Goal: Task Accomplishment & Management: Complete application form

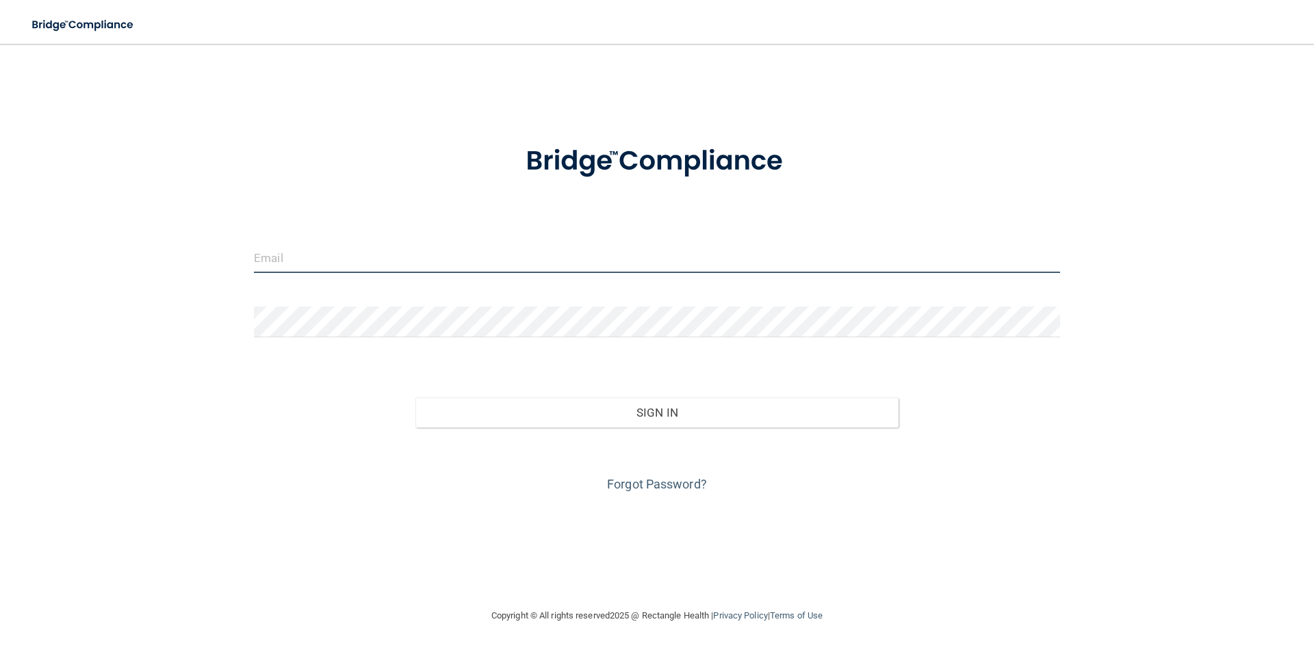
click at [465, 251] on input "email" at bounding box center [657, 257] width 806 height 31
drag, startPoint x: 666, startPoint y: 471, endPoint x: 664, endPoint y: 480, distance: 9.3
click at [664, 476] on div "Forgot Password?" at bounding box center [657, 462] width 827 height 68
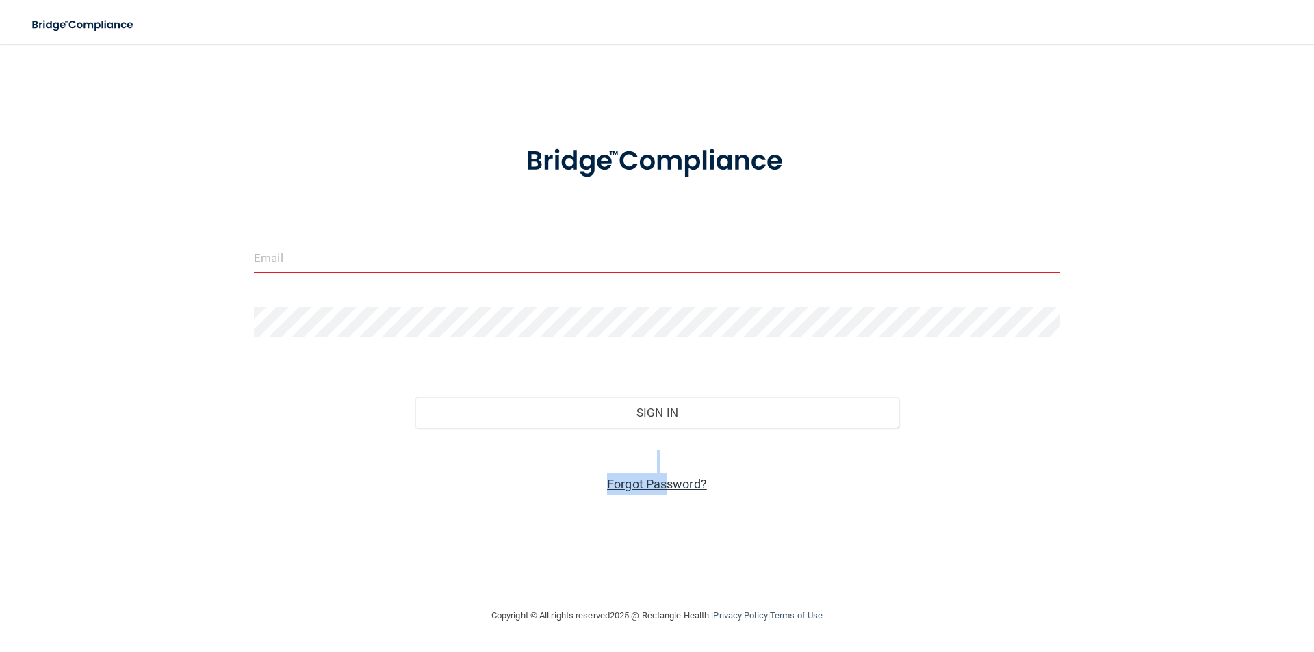
click at [664, 480] on link "Forgot Password?" at bounding box center [657, 484] width 100 height 14
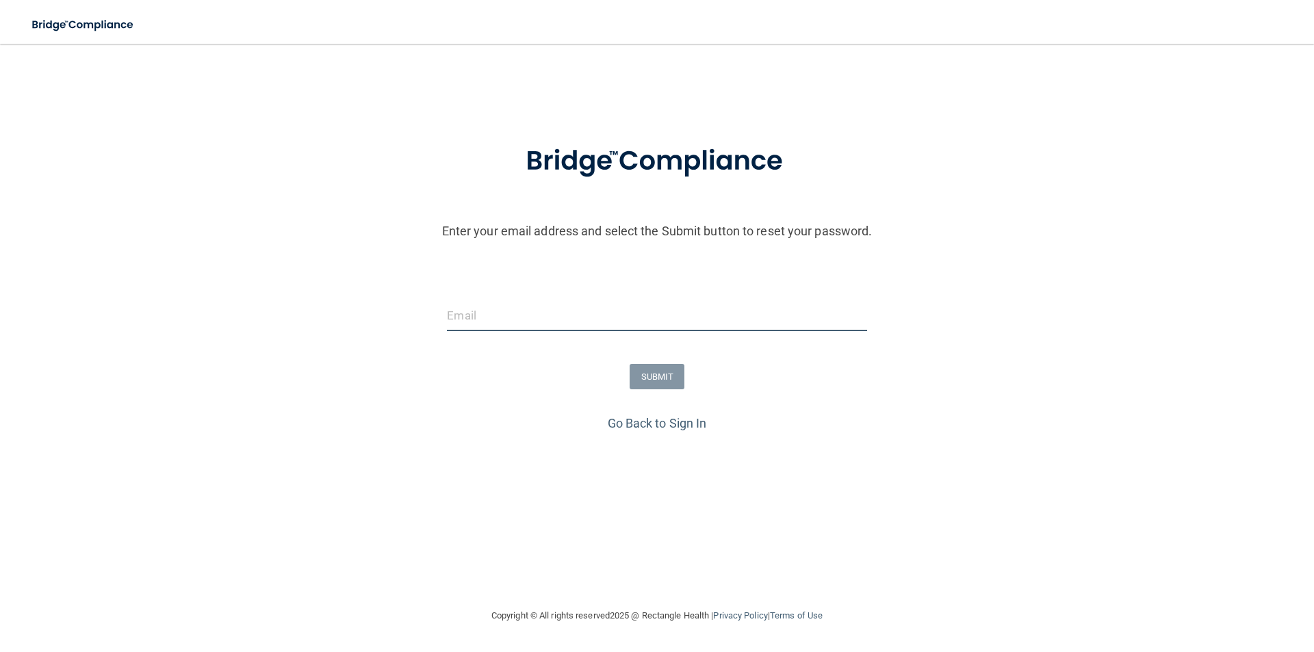
click at [468, 308] on input "email" at bounding box center [656, 315] width 419 height 31
paste input "[EMAIL_ADDRESS][DOMAIN_NAME]"
type input "[EMAIL_ADDRESS][DOMAIN_NAME]"
drag, startPoint x: 423, startPoint y: 421, endPoint x: 514, endPoint y: 413, distance: 91.4
click at [426, 421] on div "Go Back to Sign In" at bounding box center [657, 423] width 1321 height 23
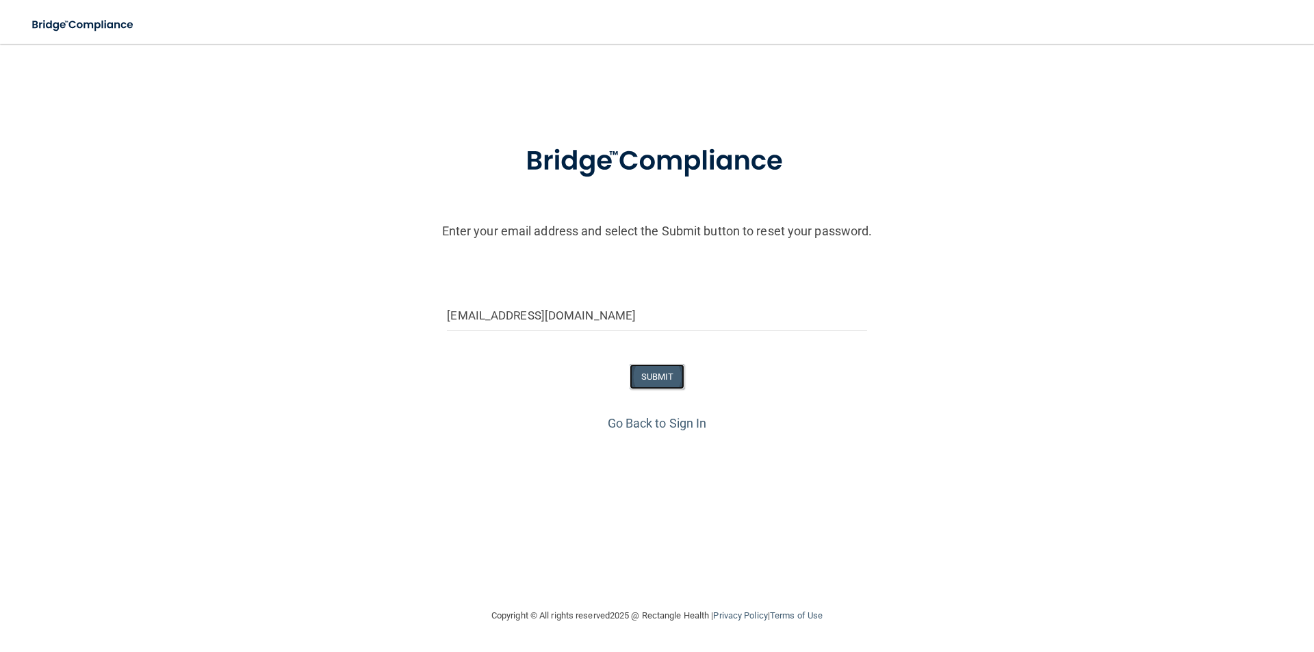
click at [657, 379] on button "SUBMIT" at bounding box center [657, 376] width 55 height 25
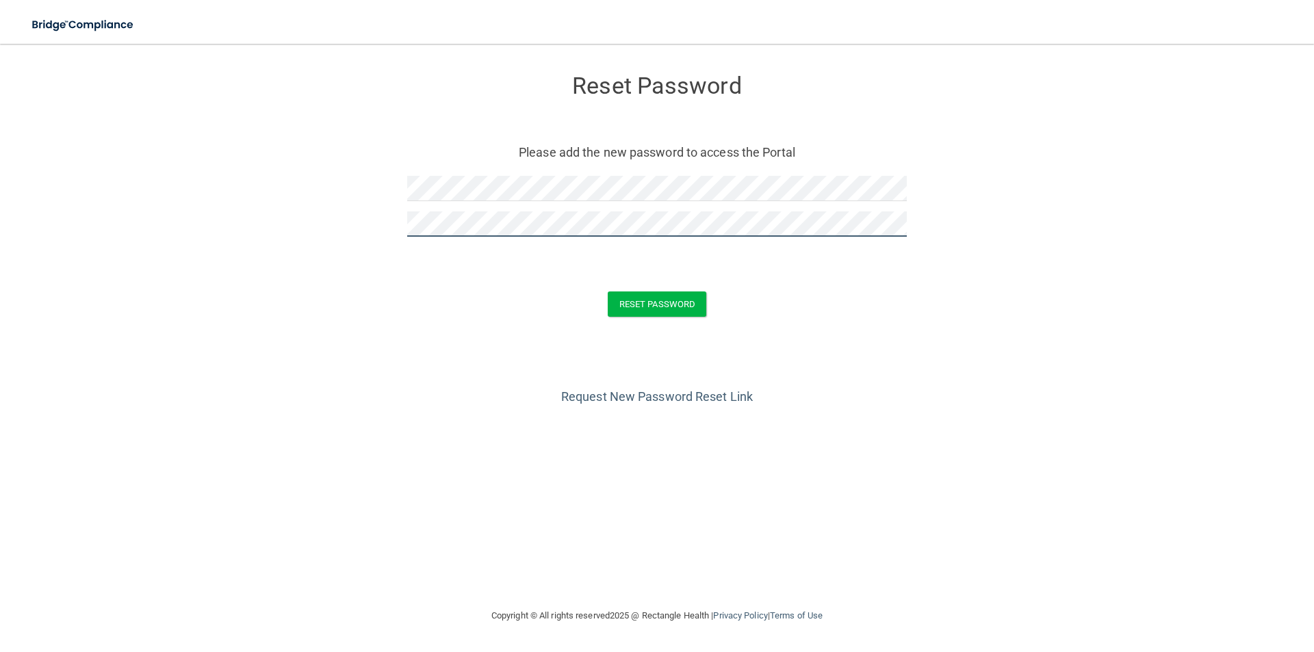
click at [608, 292] on button "Reset Password" at bounding box center [657, 304] width 99 height 25
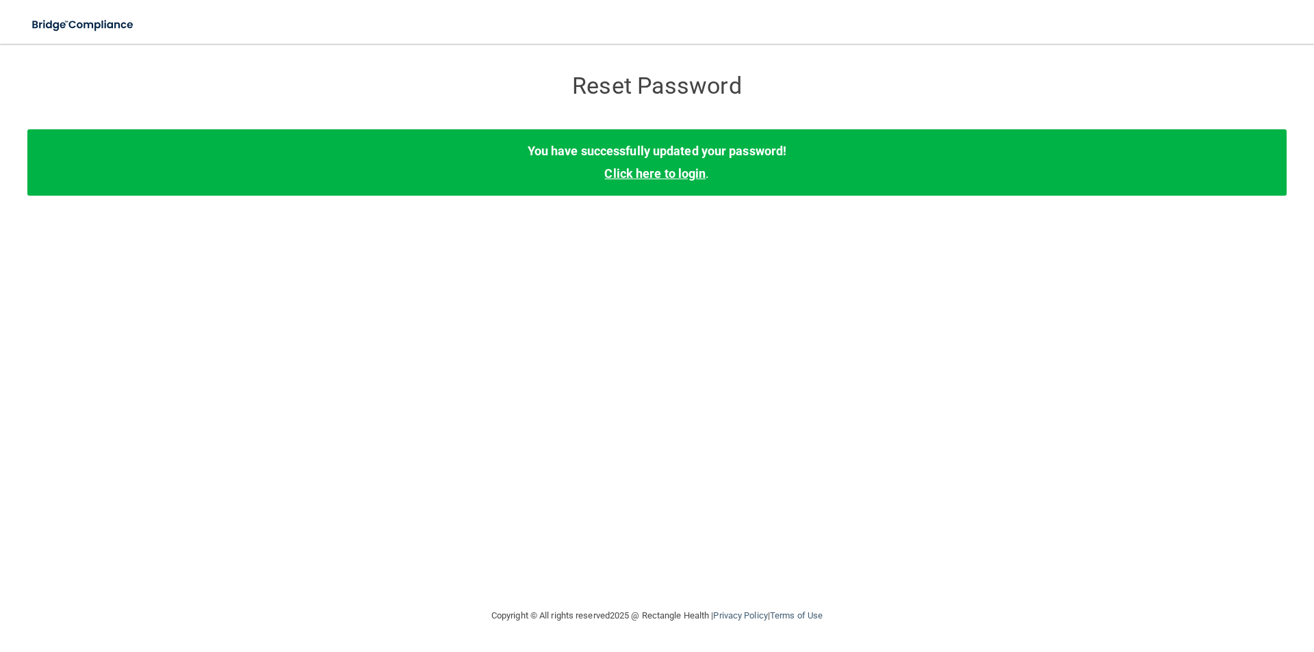
click at [660, 177] on link "Click here to login" at bounding box center [654, 173] width 101 height 14
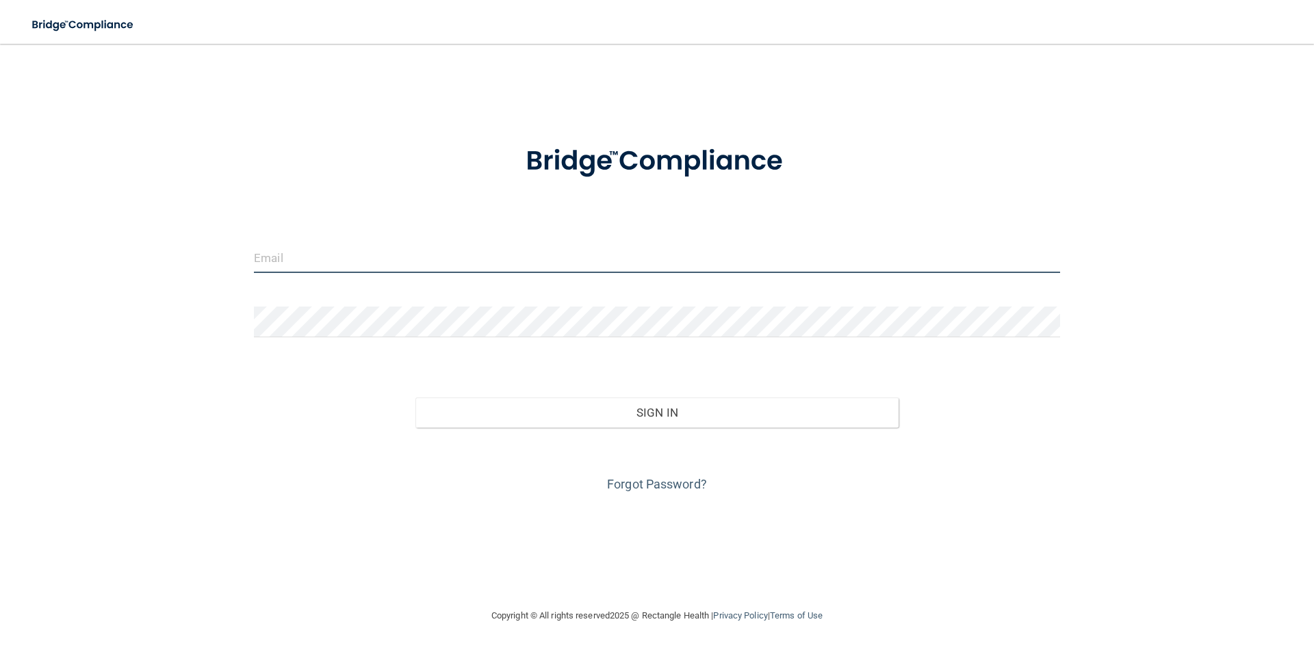
click at [450, 259] on input "email" at bounding box center [657, 257] width 806 height 31
type input "[EMAIL_ADDRESS][DOMAIN_NAME]"
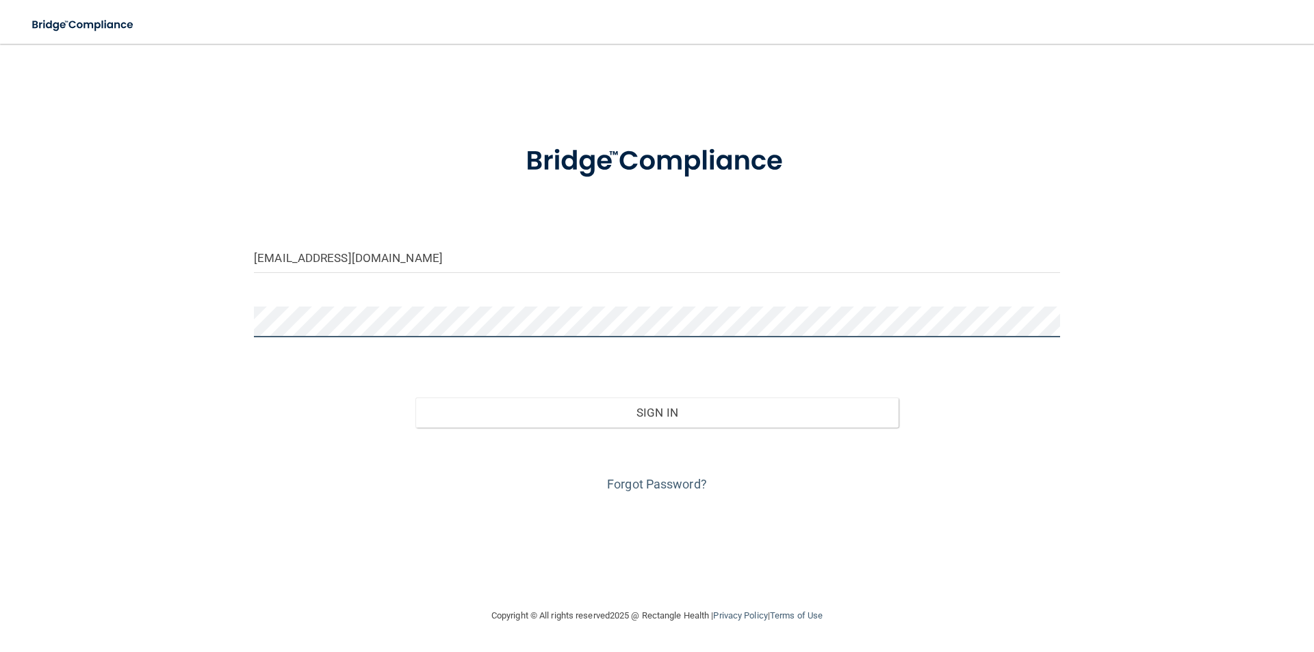
click at [415, 398] on button "Sign In" at bounding box center [657, 413] width 484 height 30
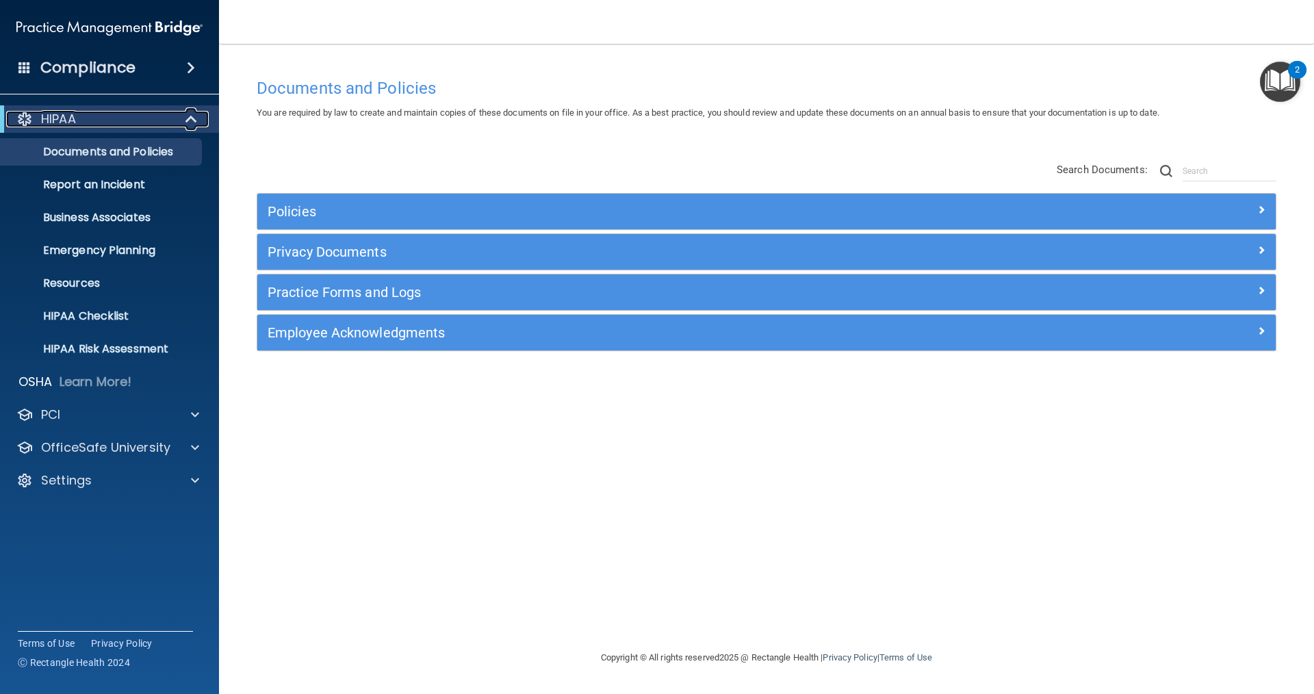
click at [111, 125] on div "HIPAA" at bounding box center [90, 119] width 169 height 16
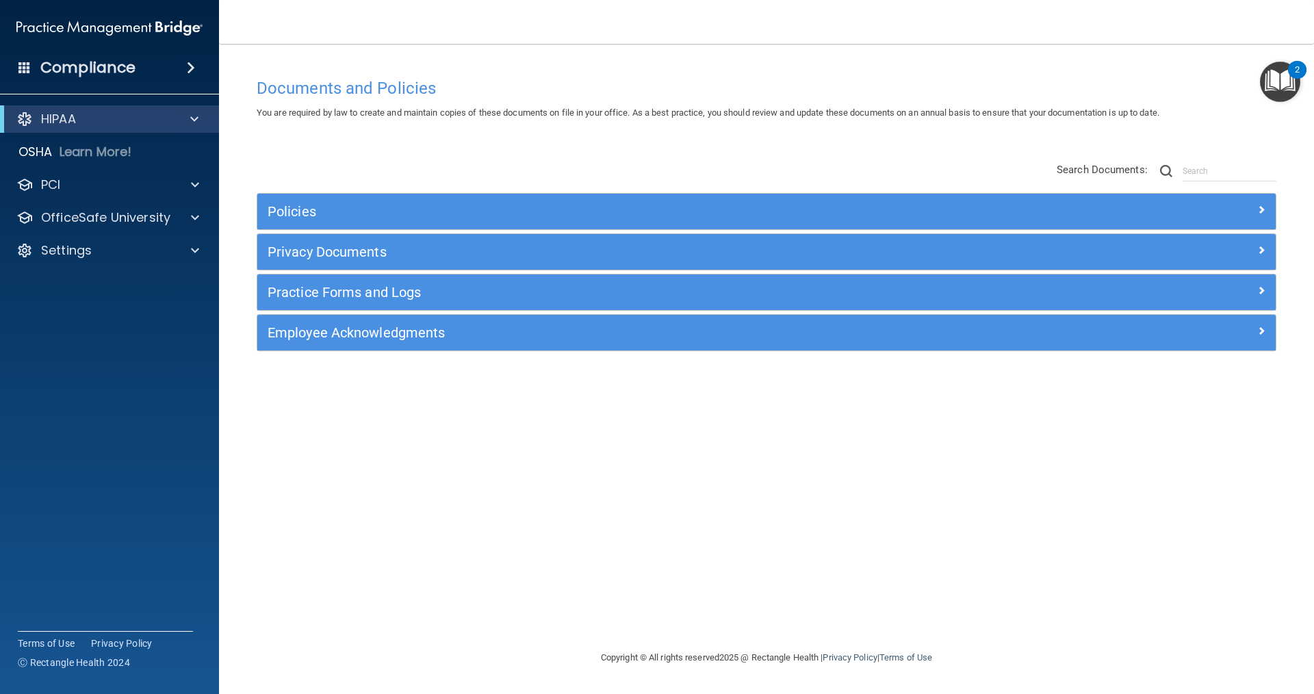
click at [1269, 81] on img "Open Resource Center, 2 new notifications" at bounding box center [1280, 82] width 40 height 40
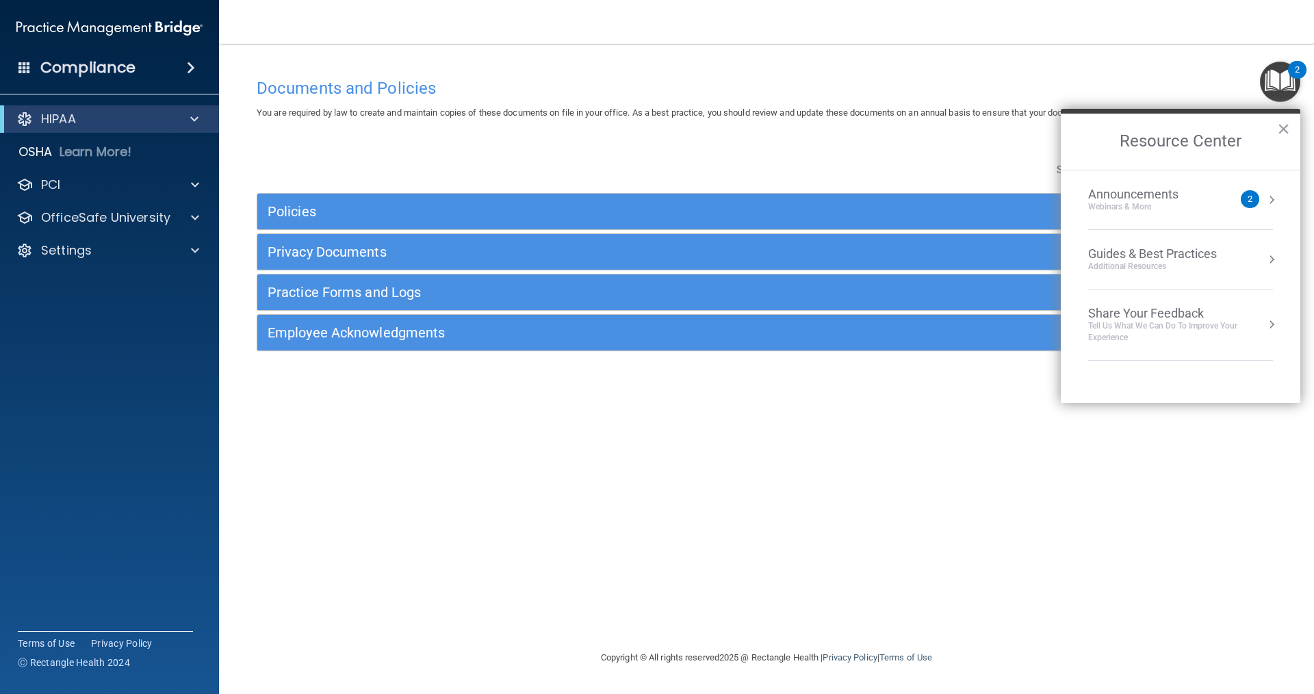
click at [1291, 71] on div "2" at bounding box center [1297, 70] width 18 height 18
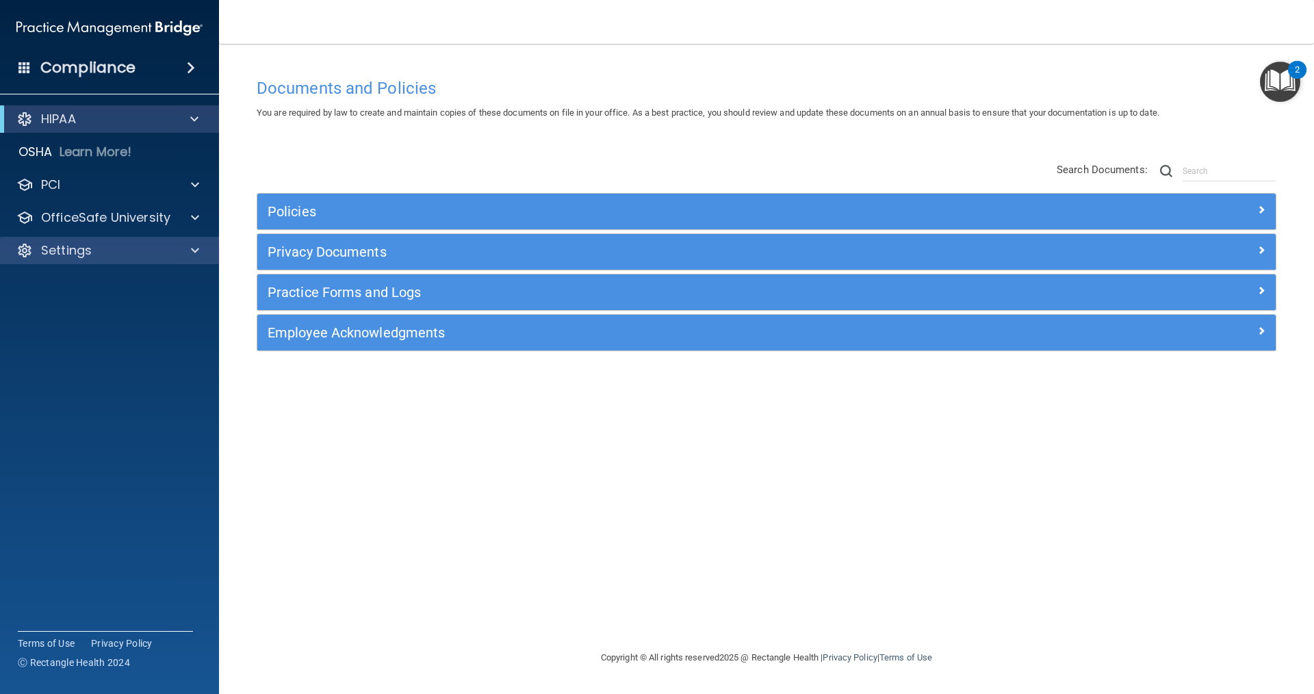
click at [82, 239] on div "Settings" at bounding box center [110, 250] width 220 height 27
click at [168, 251] on div "Settings" at bounding box center [91, 250] width 170 height 16
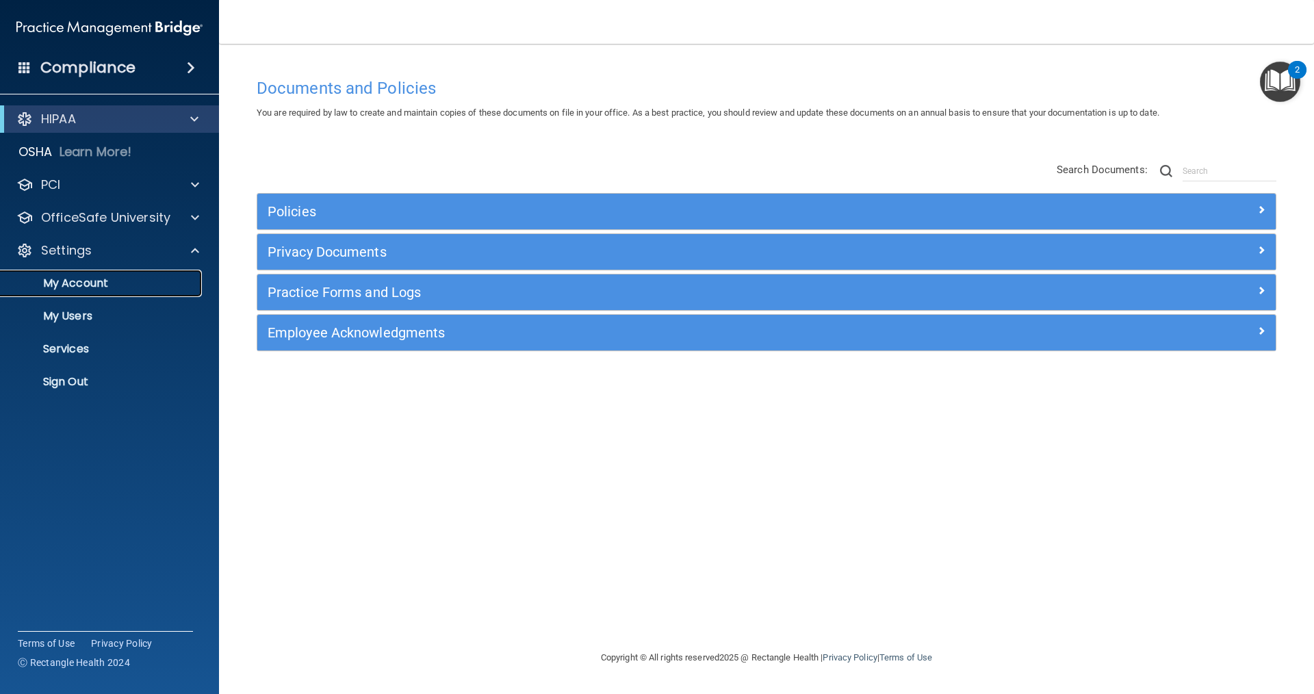
click at [101, 279] on p "My Account" at bounding box center [102, 283] width 187 height 14
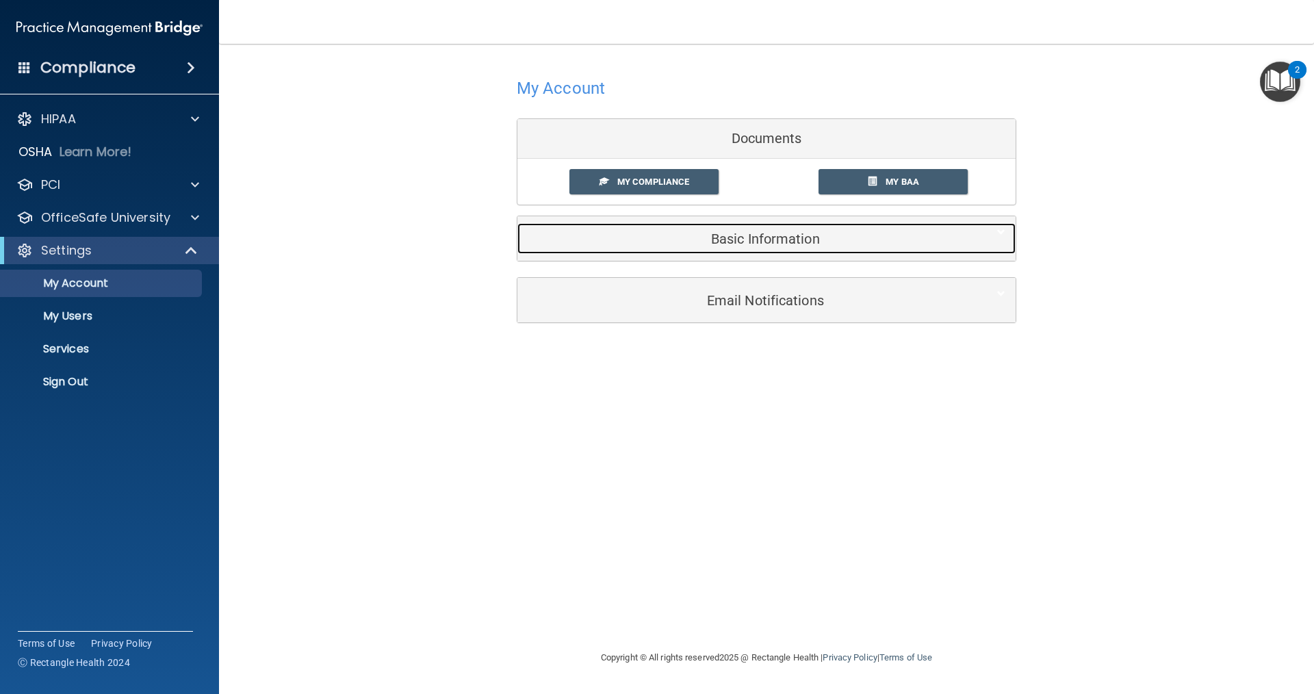
click at [798, 245] on h5 "Basic Information" at bounding box center [746, 238] width 436 height 15
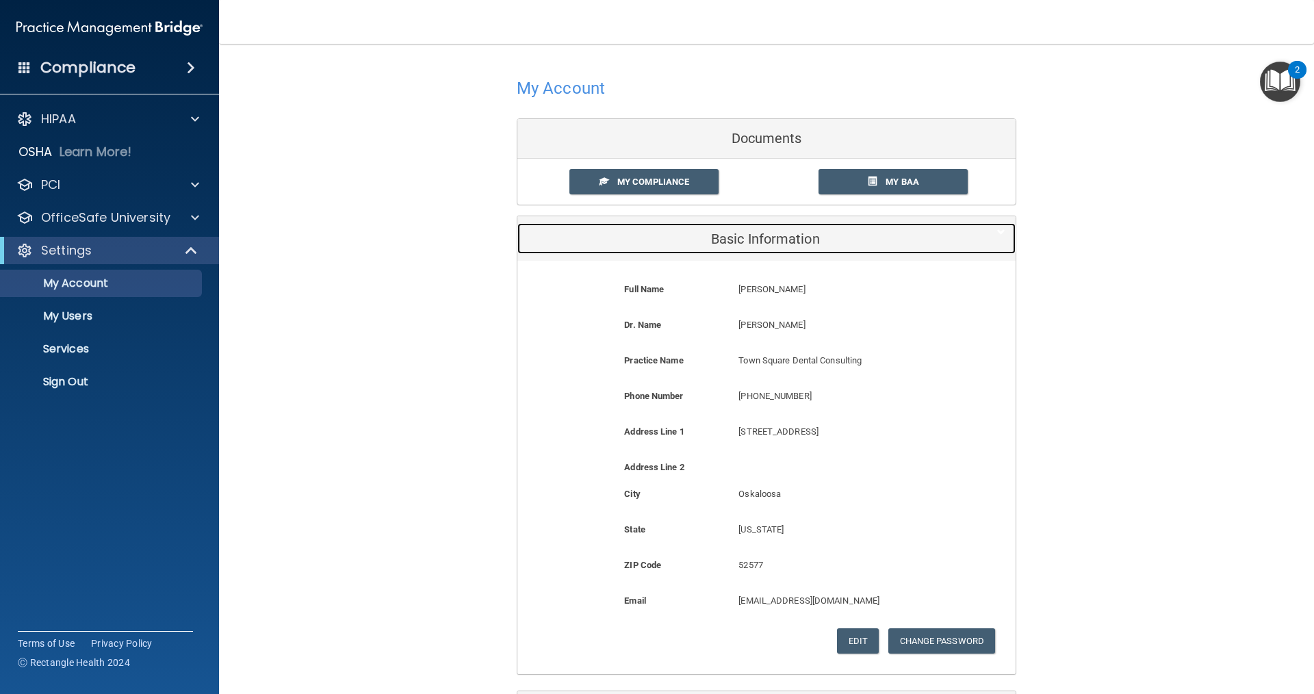
scroll to position [113, 0]
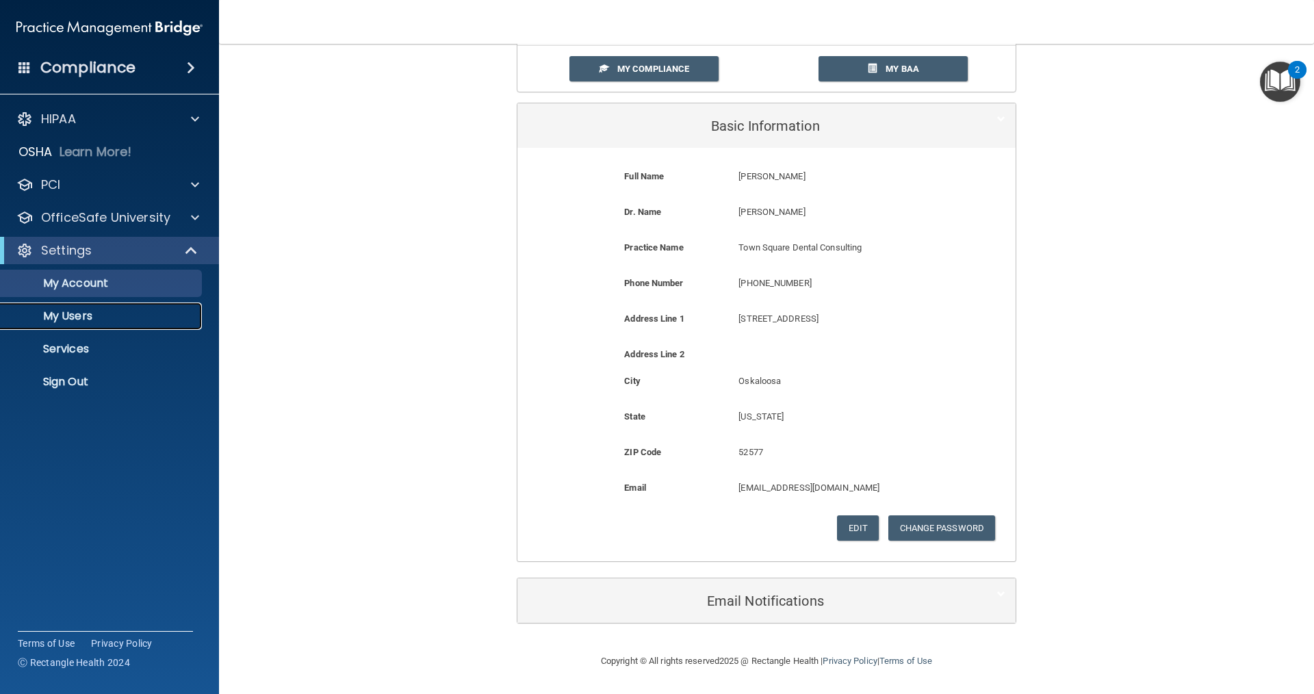
click at [70, 329] on link "My Users" at bounding box center [94, 315] width 216 height 27
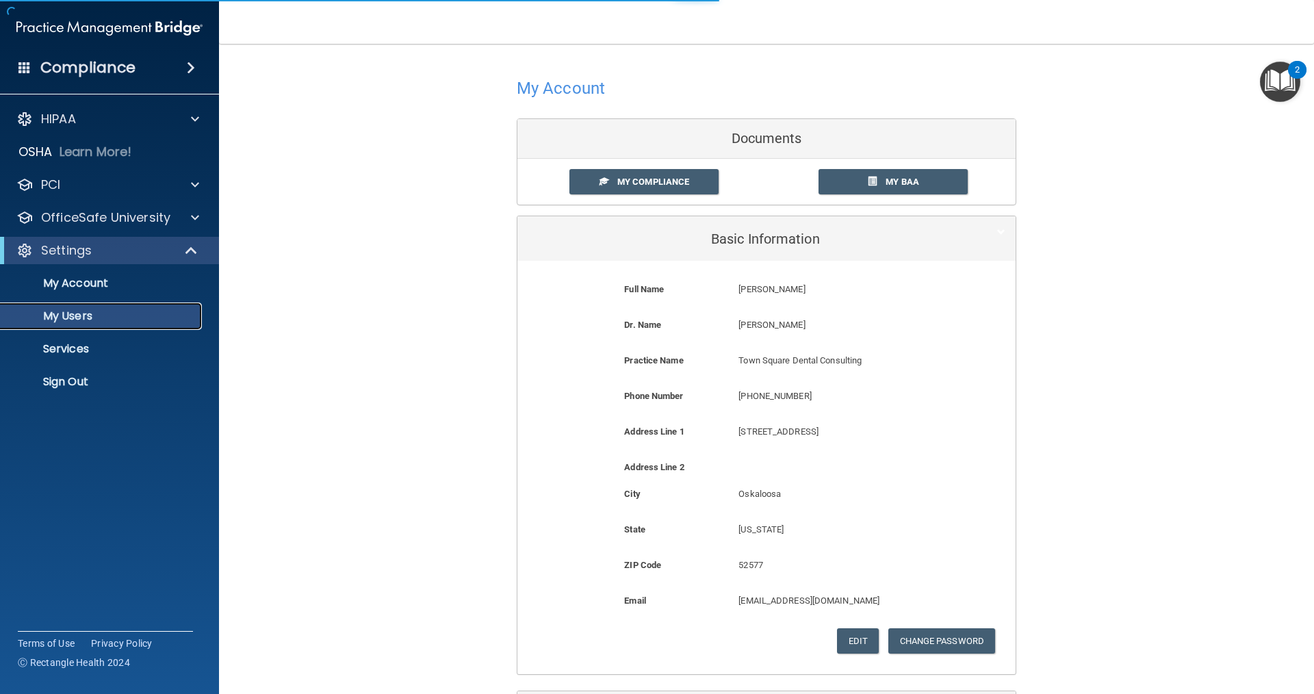
select select "20"
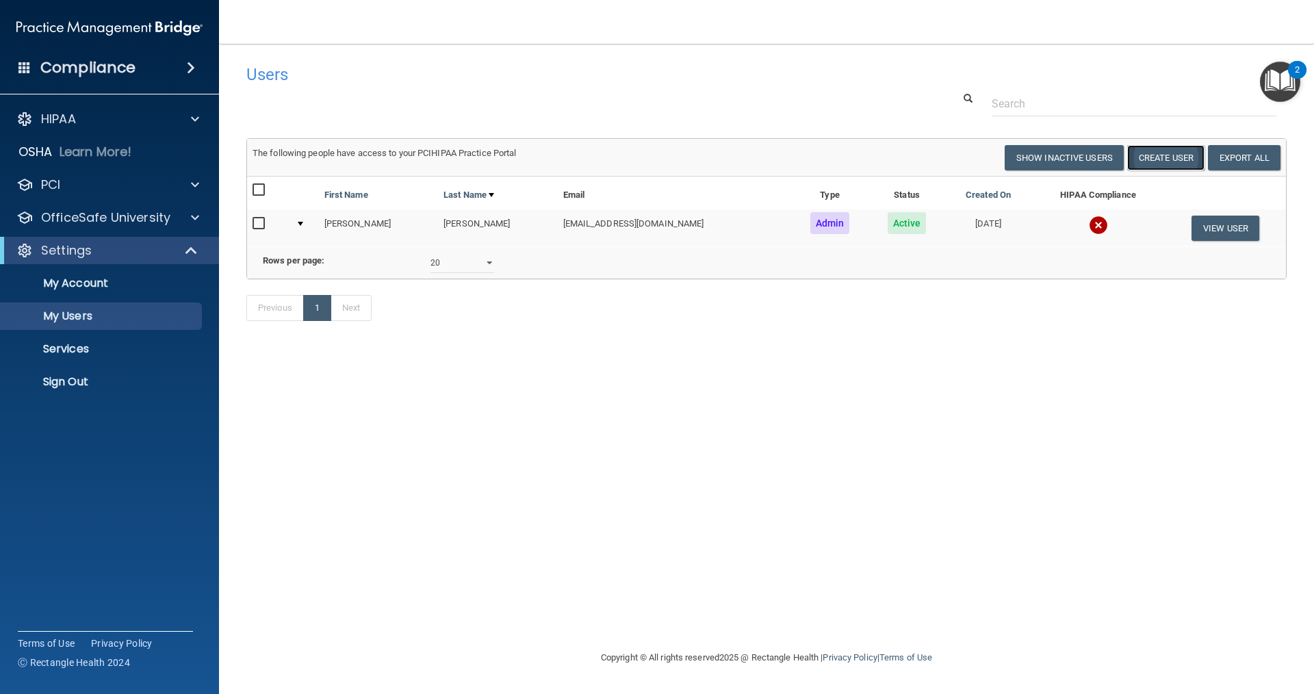
click at [1157, 159] on button "Create User" at bounding box center [1165, 157] width 77 height 25
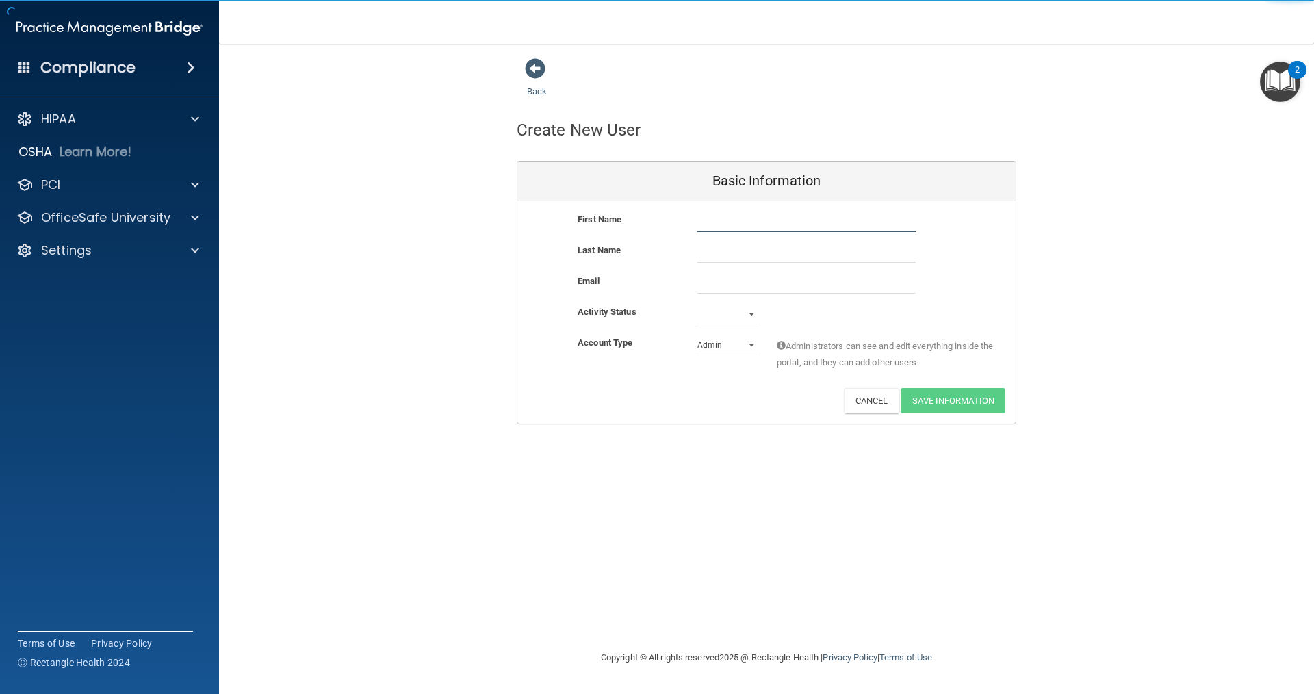
click at [713, 225] on input "text" at bounding box center [806, 221] width 218 height 21
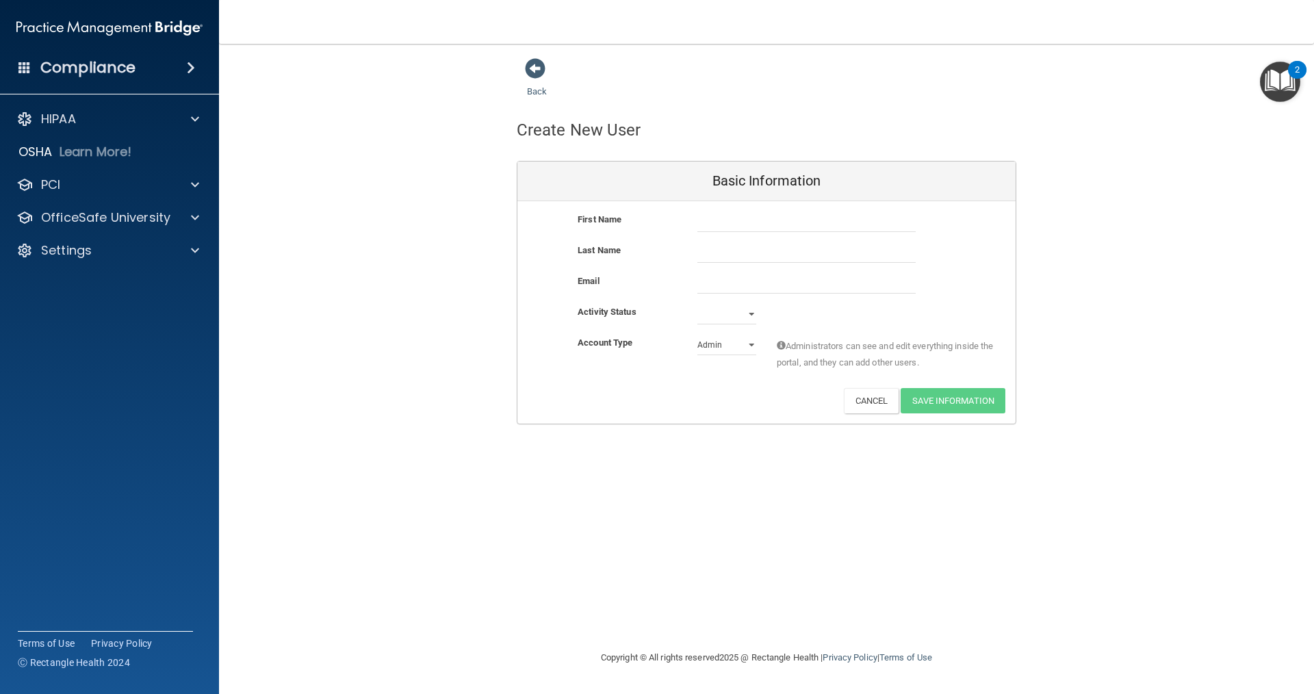
click at [727, 238] on div "First Name" at bounding box center [766, 226] width 498 height 31
click at [716, 270] on div "Last Name" at bounding box center [766, 257] width 498 height 31
click at [714, 284] on input "email" at bounding box center [806, 283] width 218 height 21
click at [715, 306] on select "Active Inactive" at bounding box center [726, 314] width 59 height 21
select select "active"
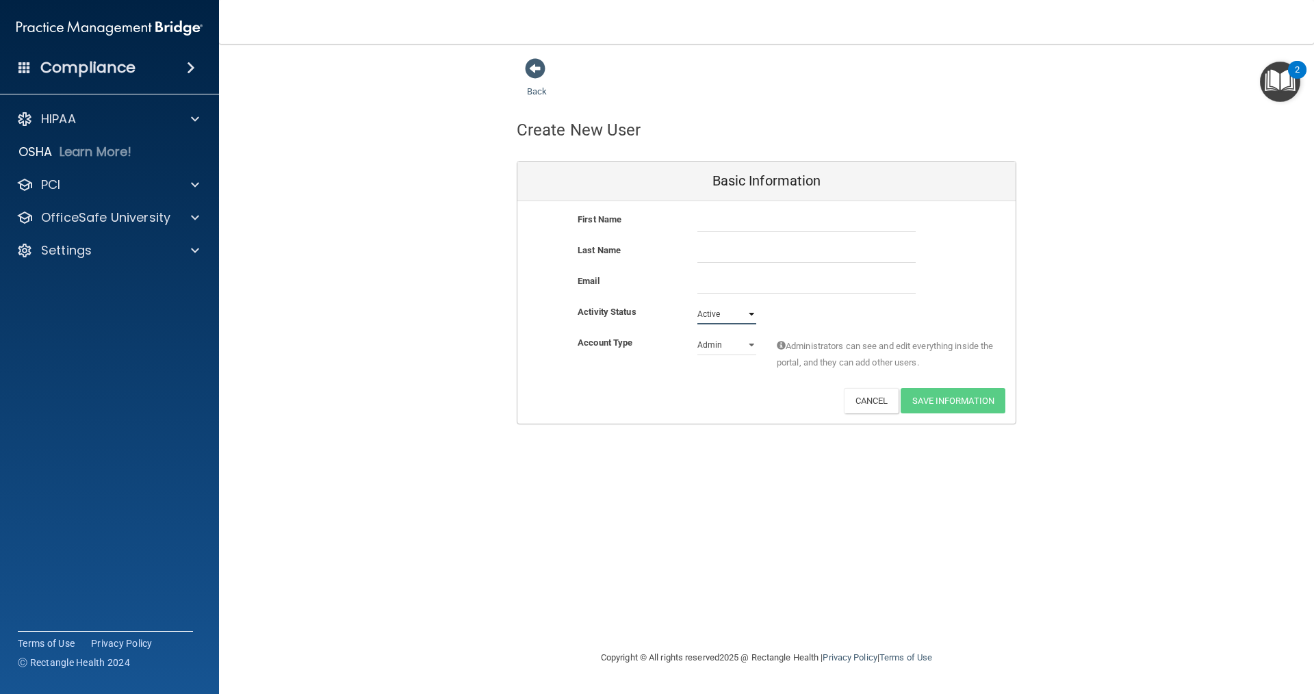
click at [697, 304] on select "Active Inactive" at bounding box center [726, 314] width 59 height 21
click at [741, 316] on select "Active Inactive" at bounding box center [726, 314] width 59 height 21
click at [741, 313] on select "Active Inactive" at bounding box center [726, 314] width 59 height 21
click at [826, 305] on div "Activity Status Active Active Inactive" at bounding box center [766, 314] width 498 height 21
click at [749, 348] on select "Admin Member" at bounding box center [726, 345] width 59 height 21
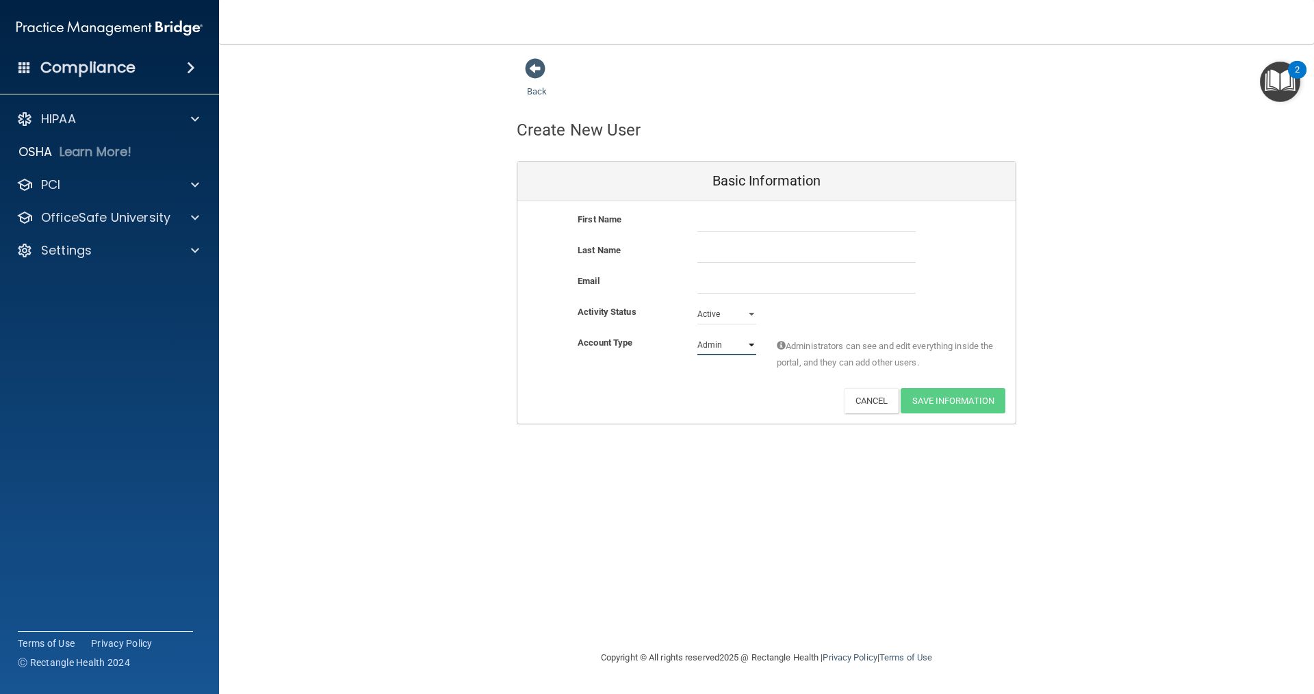
select select "practice_member"
click at [697, 335] on select "Admin Member" at bounding box center [726, 345] width 59 height 21
click at [864, 399] on button "Cancel" at bounding box center [871, 400] width 55 height 25
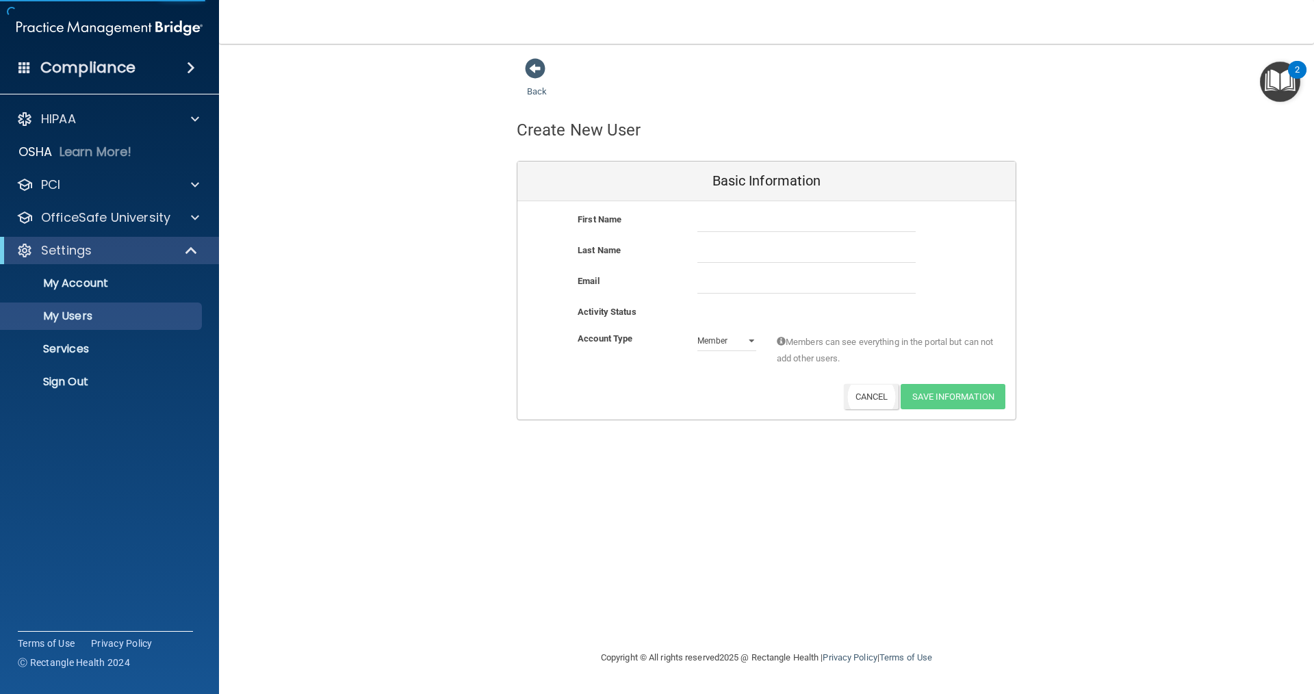
select select "20"
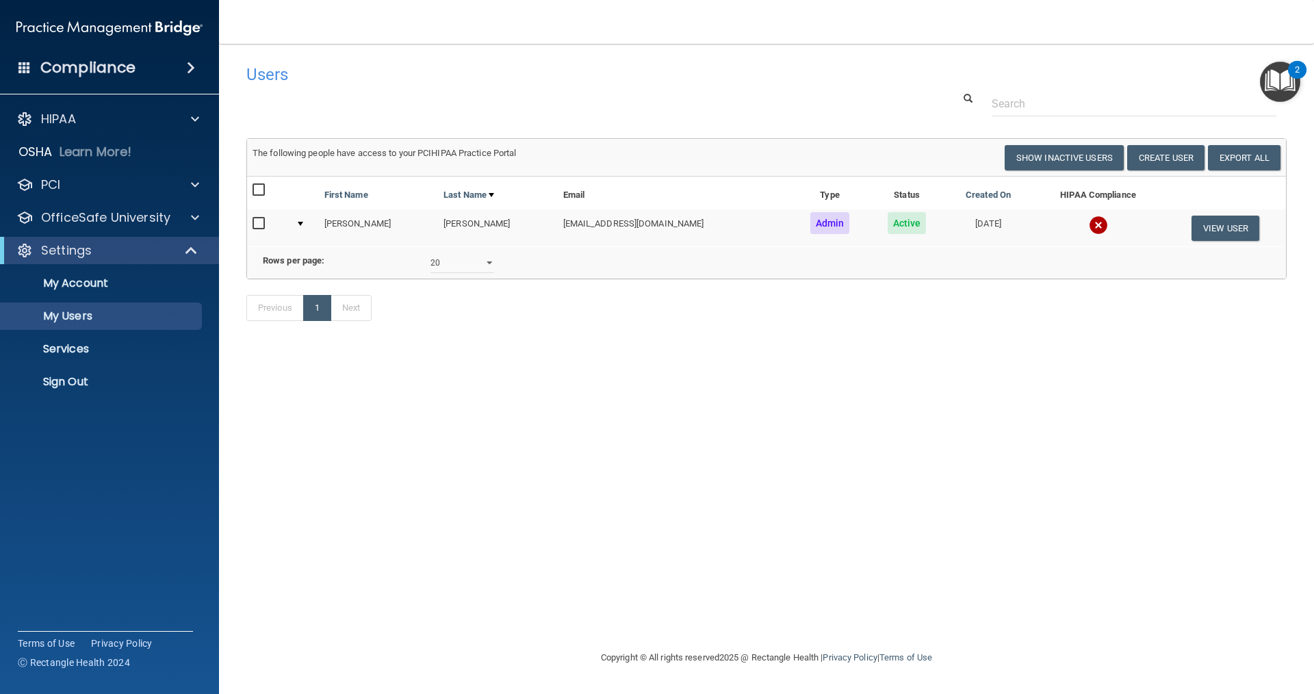
click at [206, 241] on div "Settings" at bounding box center [109, 250] width 219 height 27
click at [157, 218] on p "OfficeSafe University" at bounding box center [105, 217] width 129 height 16
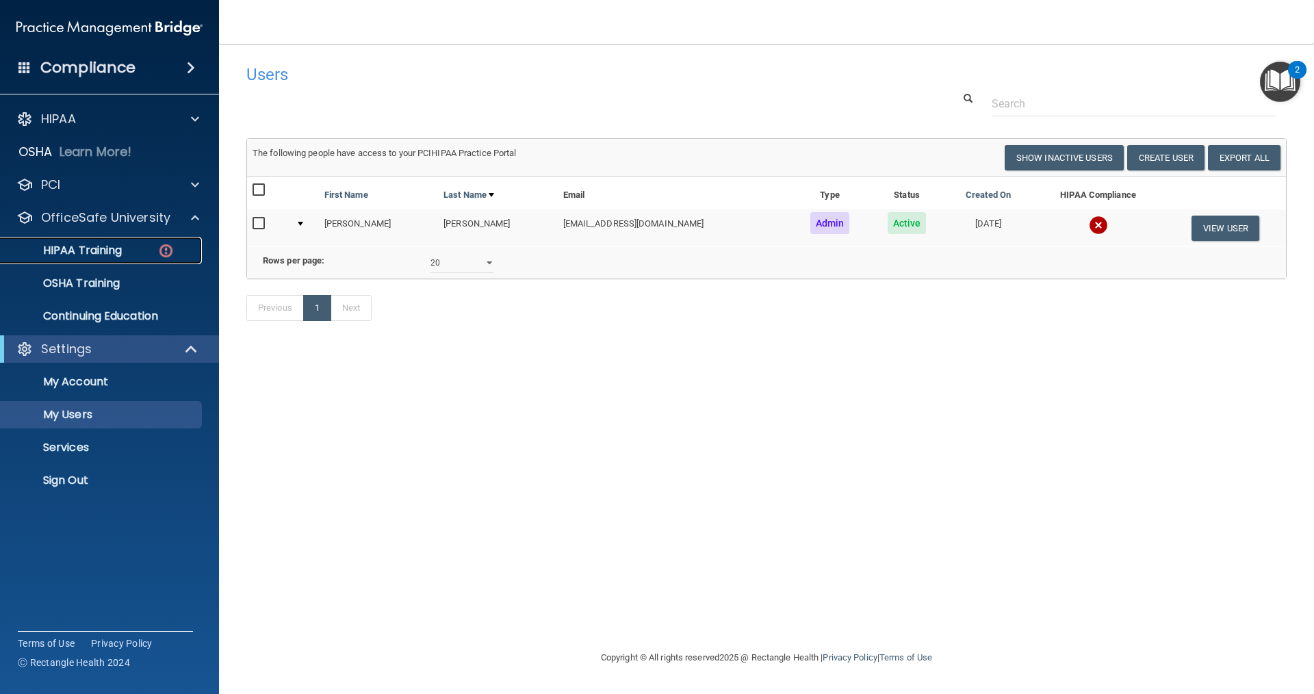
click at [131, 251] on div "HIPAA Training" at bounding box center [102, 251] width 187 height 14
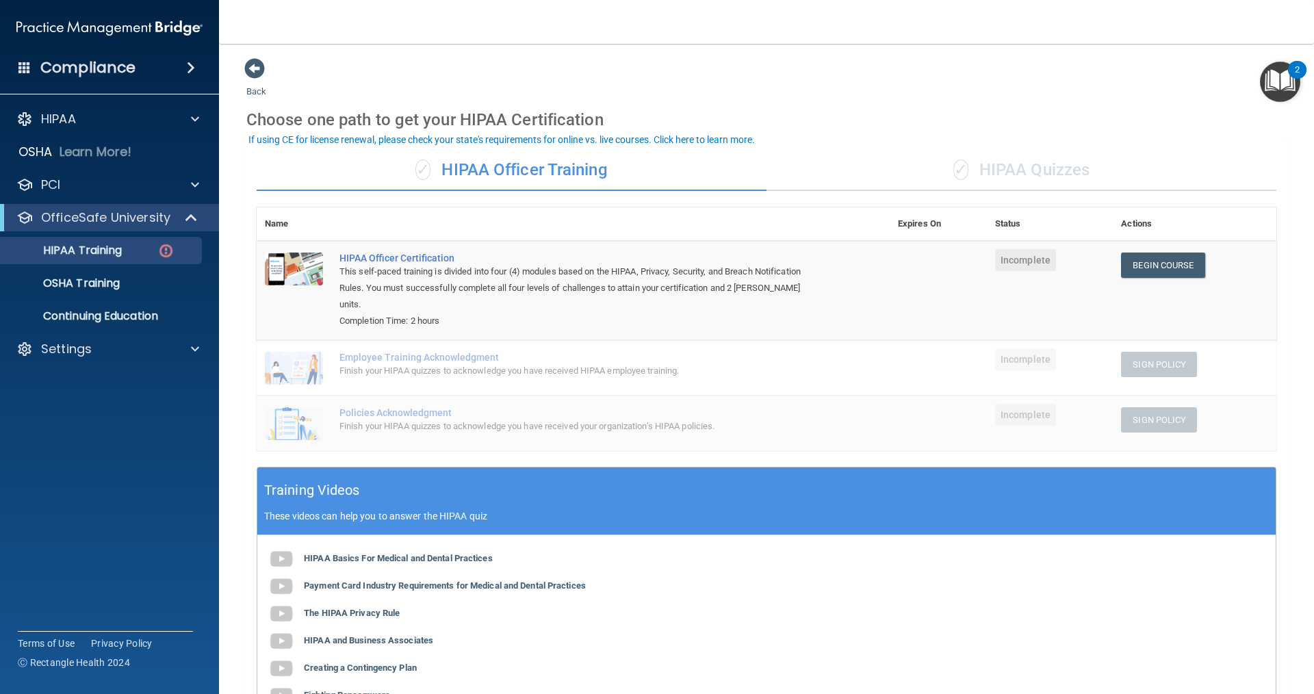
click at [987, 176] on div "✓ HIPAA Quizzes" at bounding box center [1021, 170] width 510 height 41
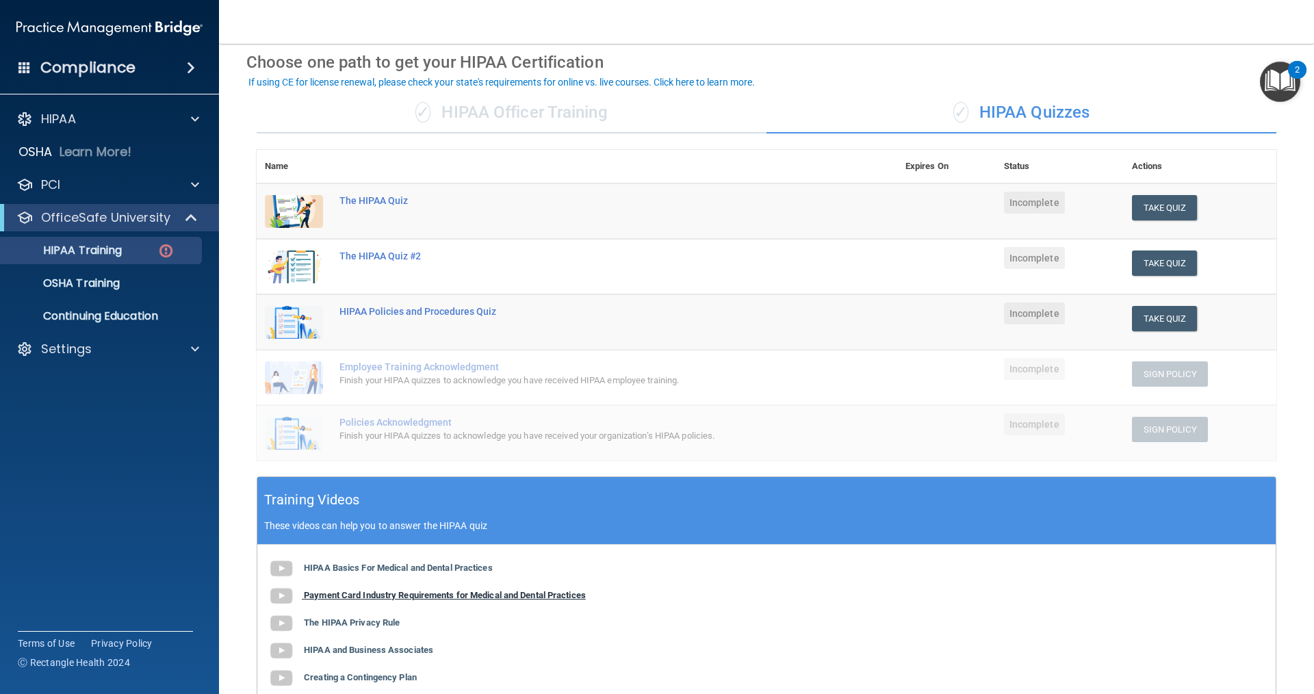
scroll to position [205, 0]
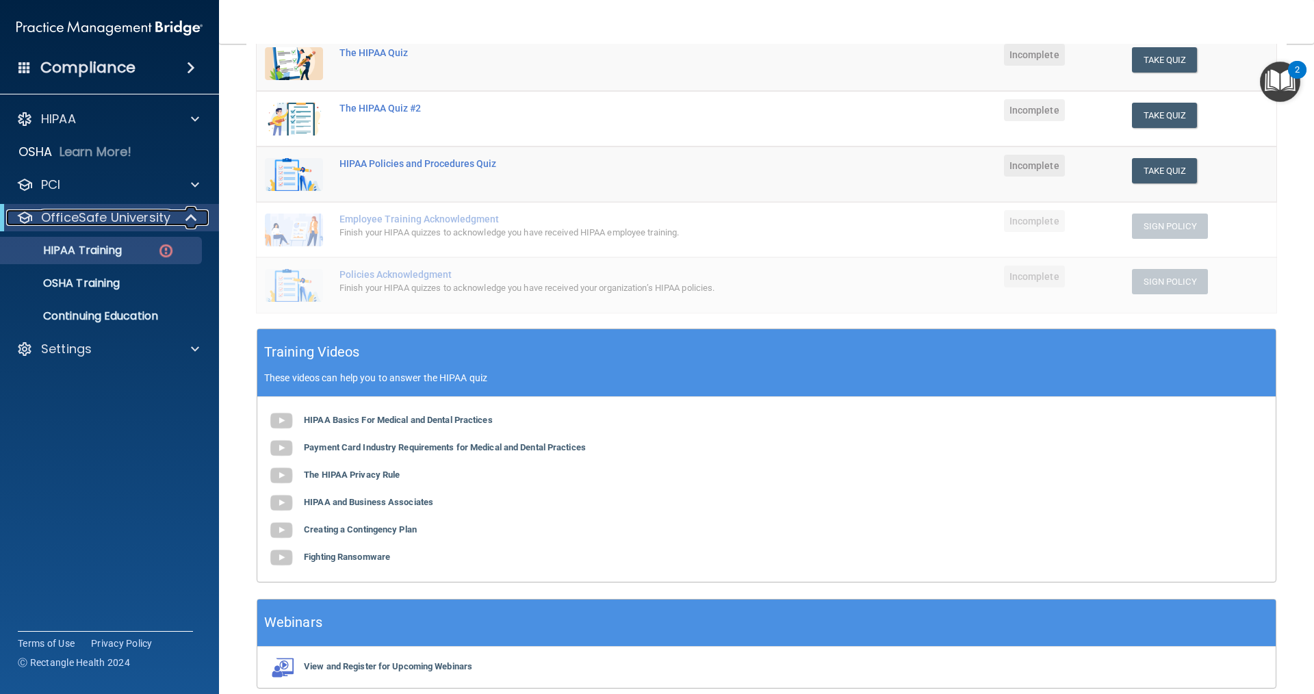
click at [118, 224] on p "OfficeSafe University" at bounding box center [105, 217] width 129 height 16
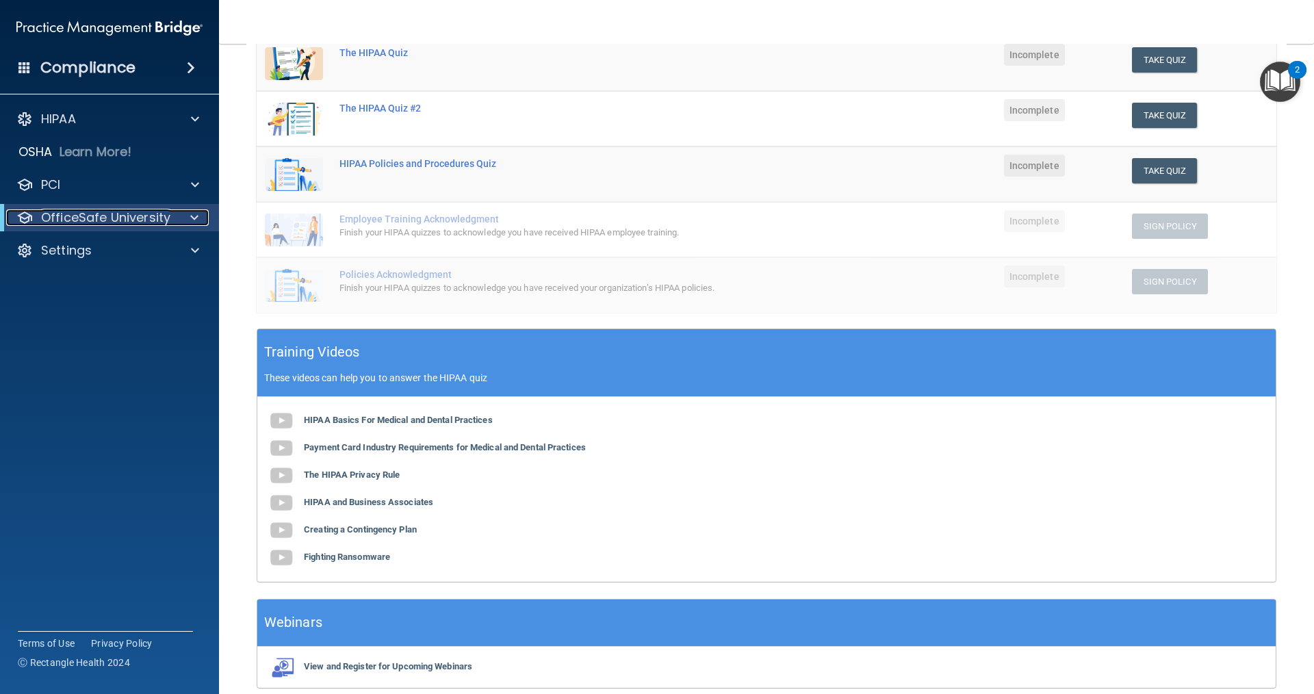
click at [137, 216] on p "OfficeSafe University" at bounding box center [105, 217] width 129 height 16
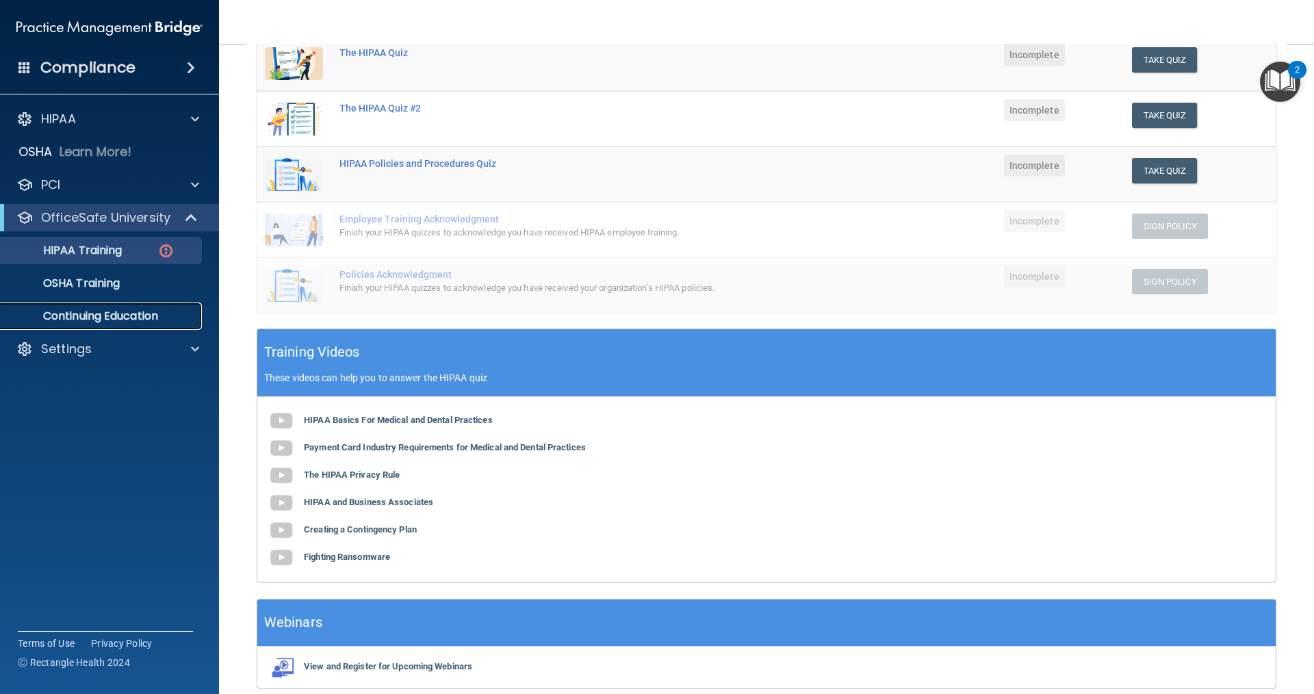
click at [94, 319] on p "Continuing Education" at bounding box center [102, 316] width 187 height 14
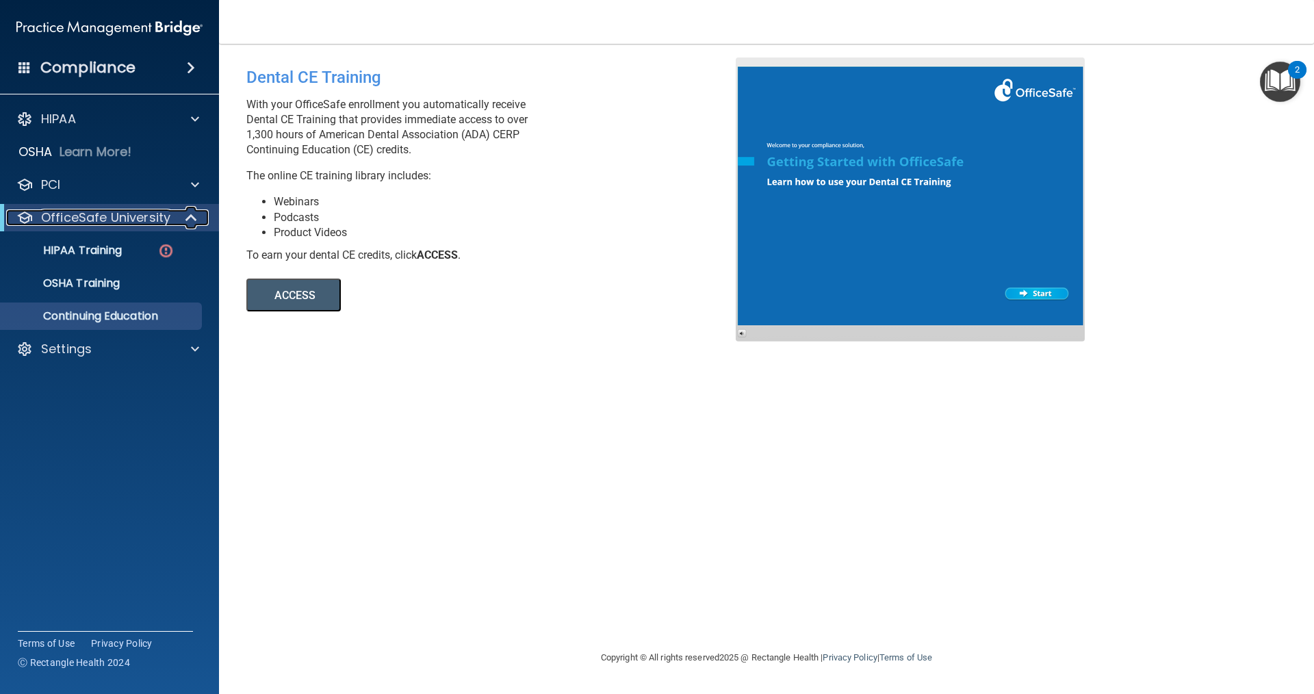
click at [112, 216] on p "OfficeSafe University" at bounding box center [105, 217] width 129 height 16
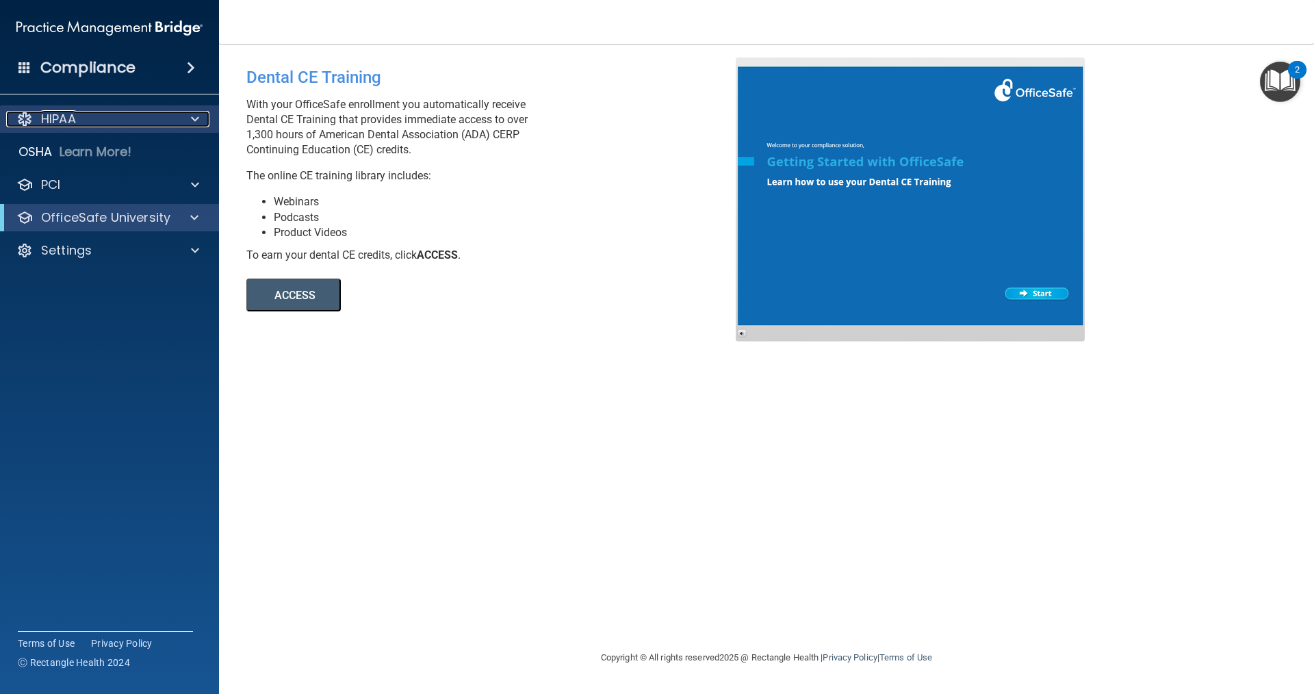
click at [184, 117] on div at bounding box center [193, 119] width 34 height 16
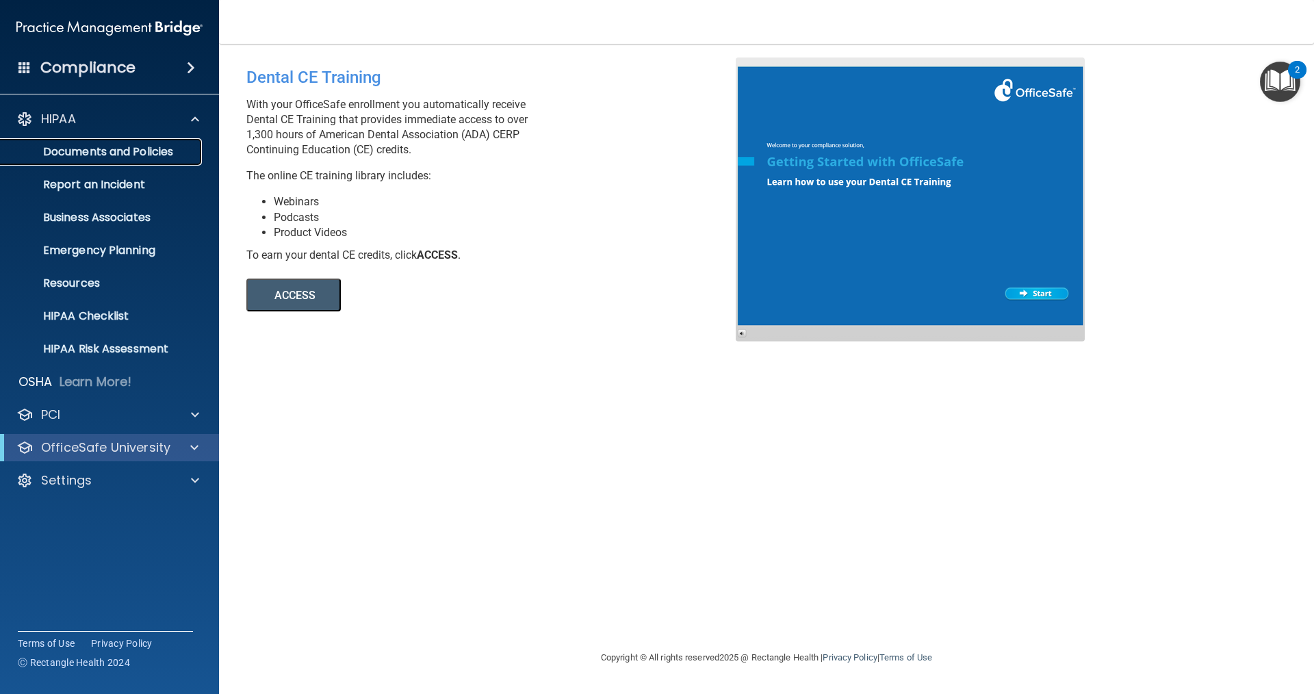
click at [144, 155] on p "Documents and Policies" at bounding box center [102, 152] width 187 height 14
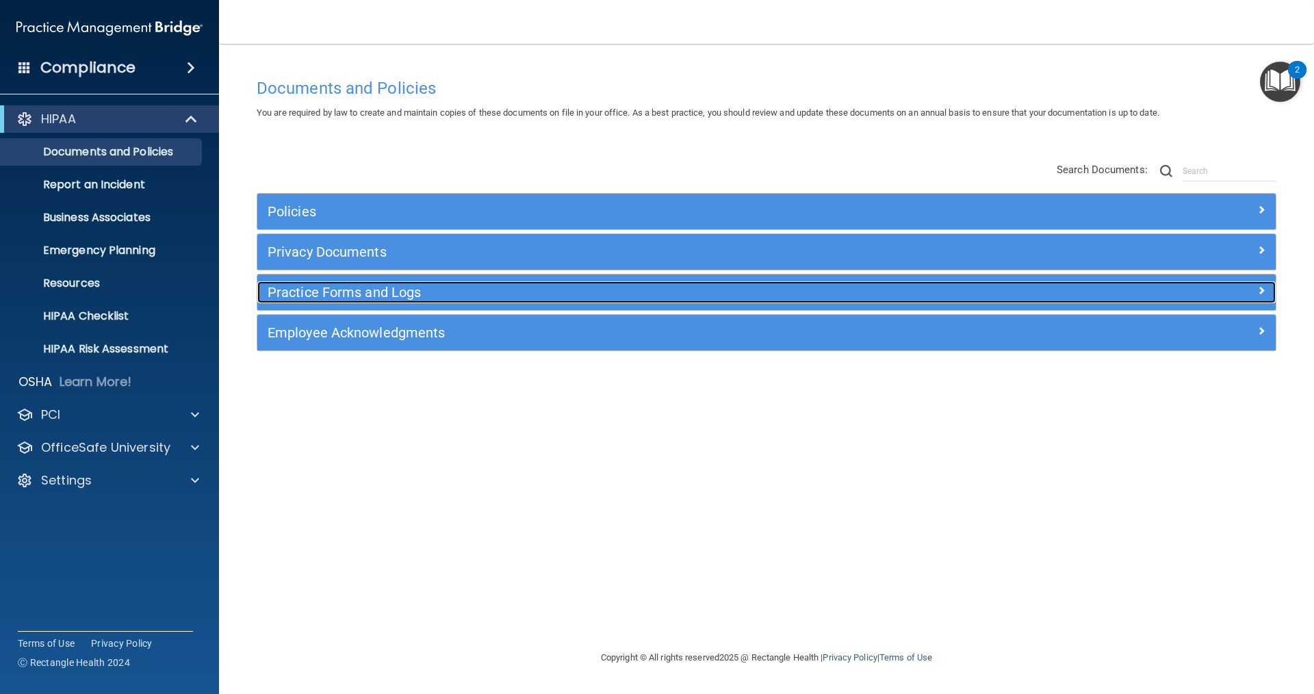
click at [408, 294] on h5 "Practice Forms and Logs" at bounding box center [639, 292] width 743 height 15
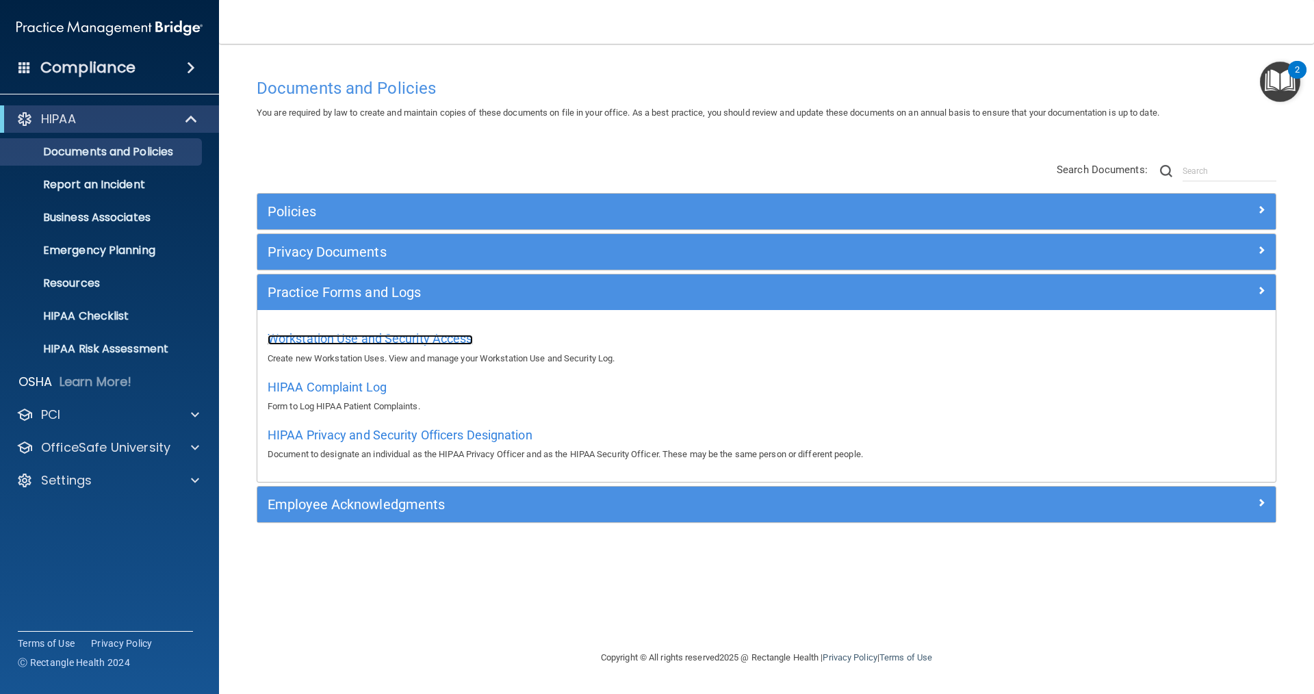
click at [373, 340] on span "Workstation Use and Security Access" at bounding box center [370, 338] width 205 height 14
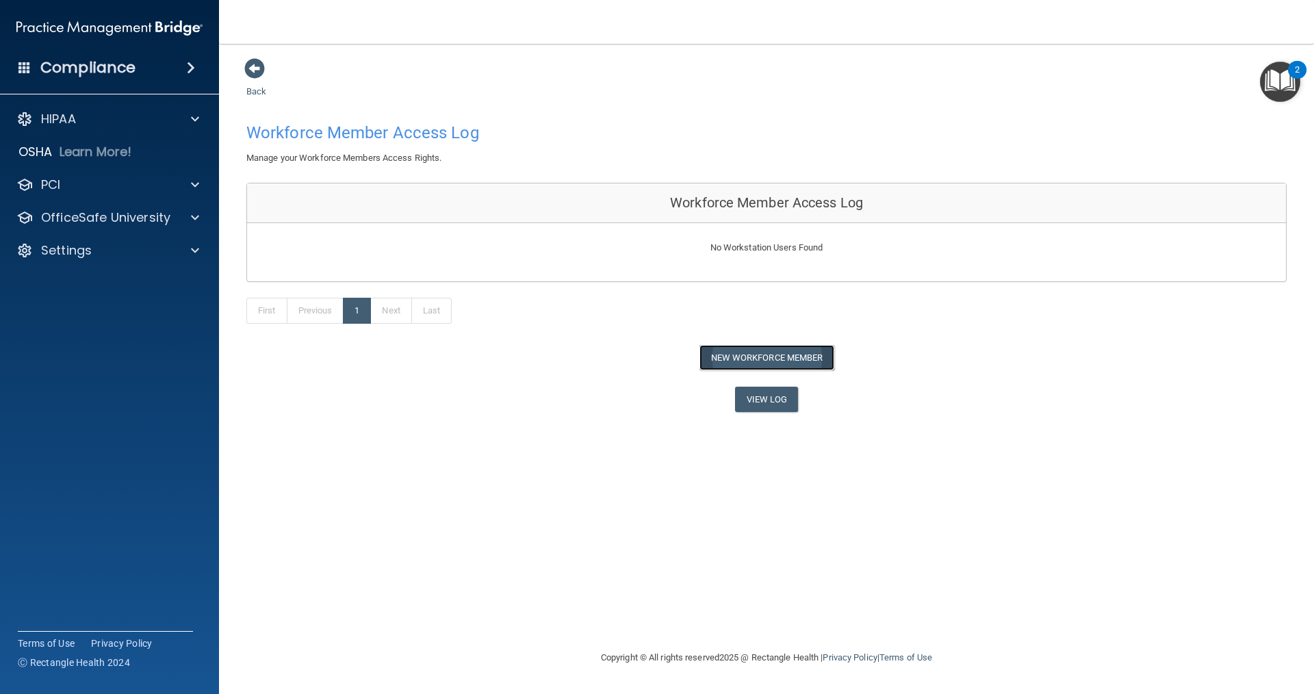
click at [730, 348] on button "New Workforce Member" at bounding box center [766, 357] width 135 height 25
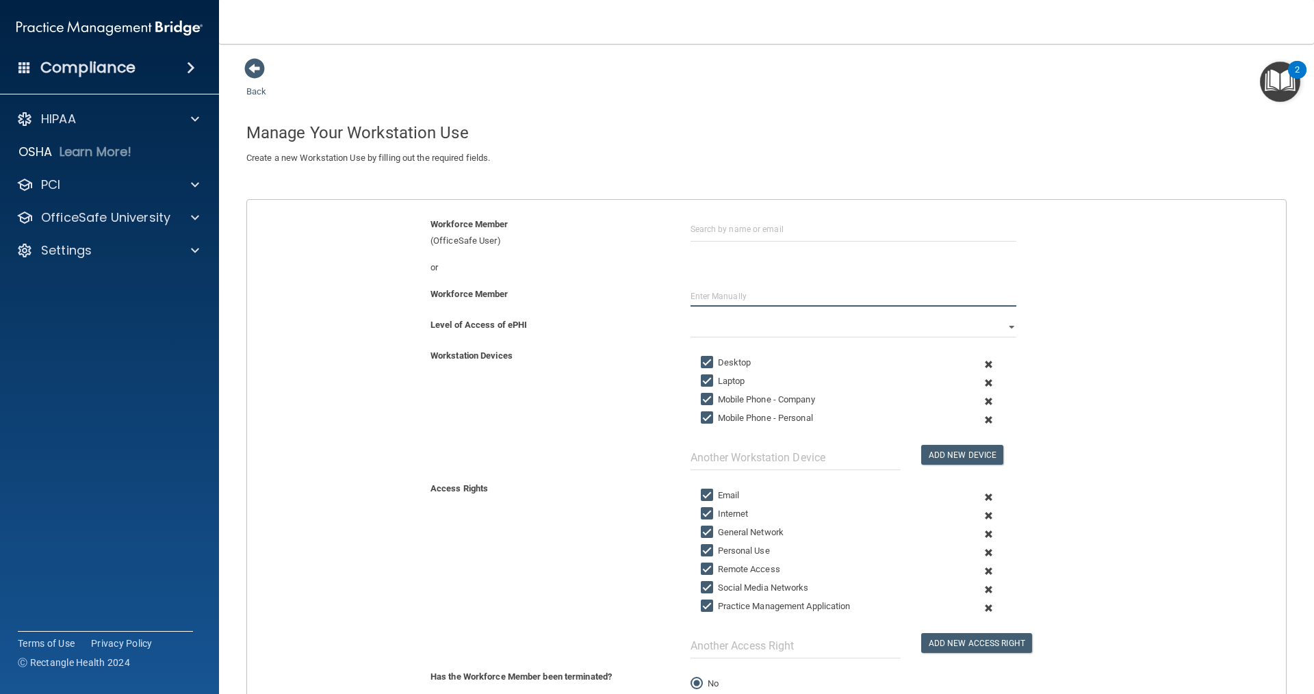
click at [719, 286] on input "text" at bounding box center [853, 296] width 326 height 21
type input "Shannon Klaus"
click at [716, 322] on select "Full Limited None" at bounding box center [853, 327] width 326 height 21
select select "0"
click at [690, 317] on select "Full Limited None" at bounding box center [853, 327] width 326 height 21
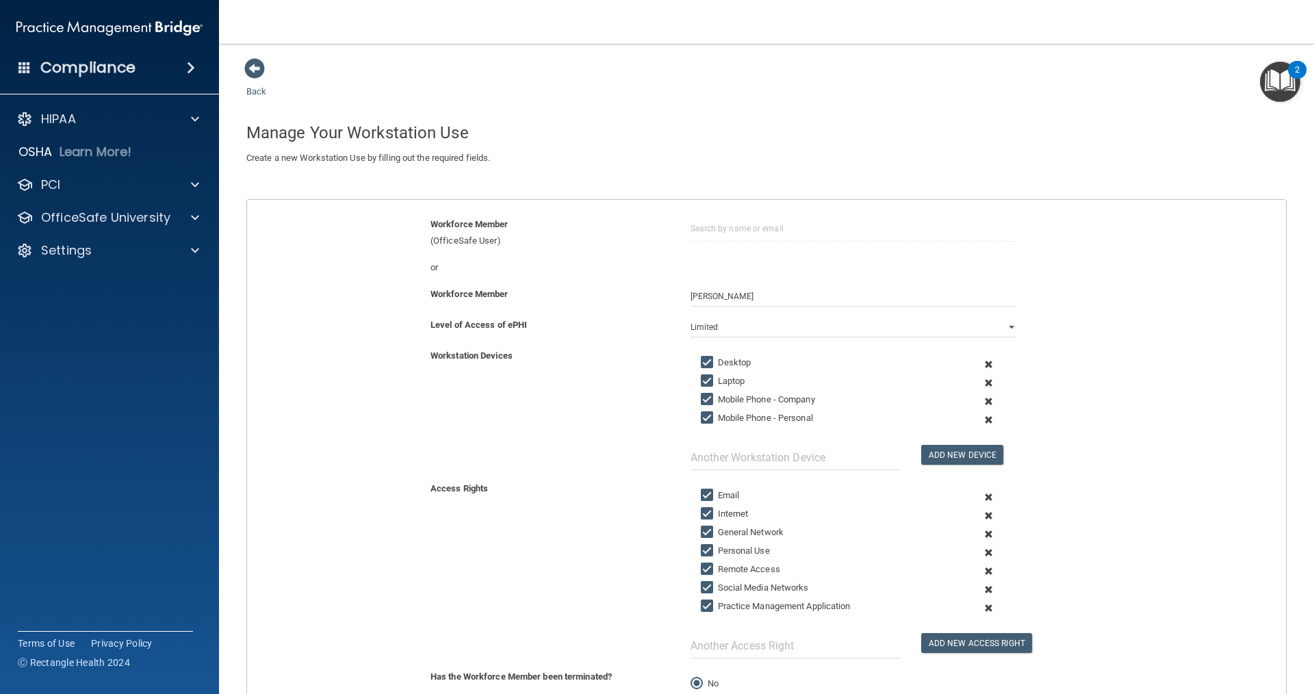
click at [708, 400] on input "Mobile Phone - Company" at bounding box center [709, 399] width 16 height 11
checkbox input "false"
click at [716, 450] on input "text" at bounding box center [795, 457] width 210 height 25
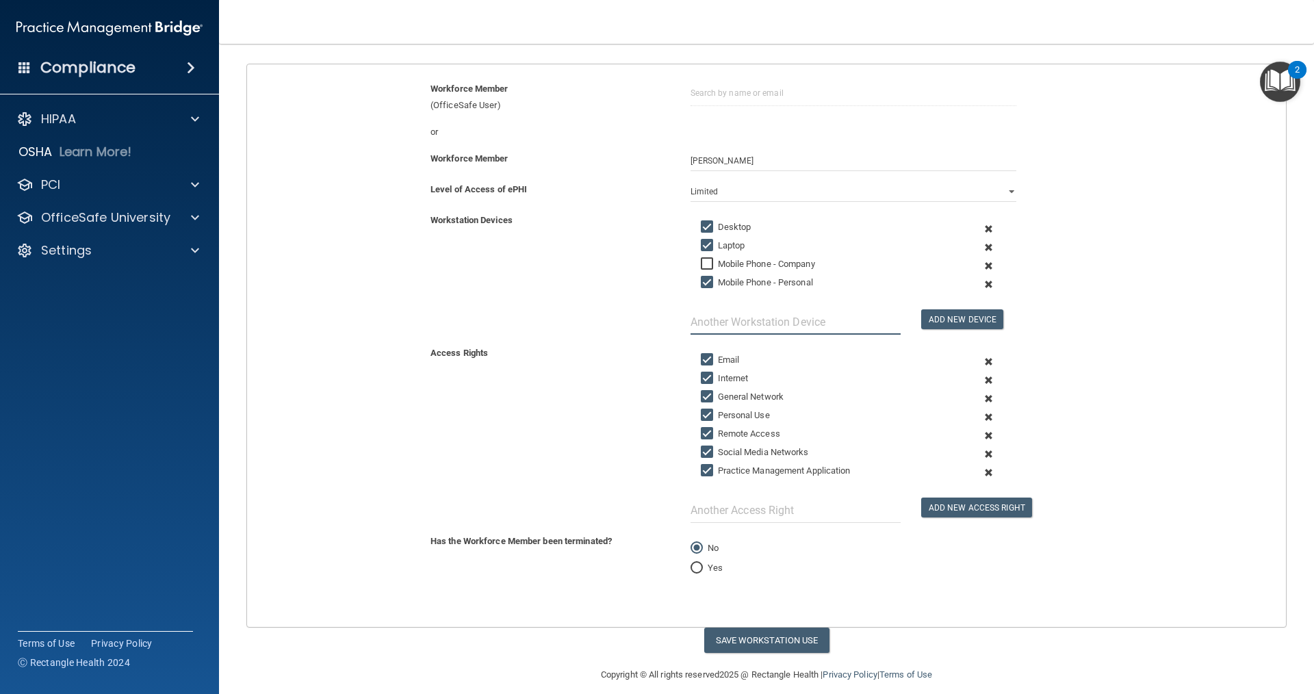
scroll to position [137, 0]
click at [719, 505] on input "text" at bounding box center [795, 508] width 210 height 25
click at [751, 634] on button "Save Workstation Use" at bounding box center [766, 638] width 125 height 25
select select "? string:Full ?"
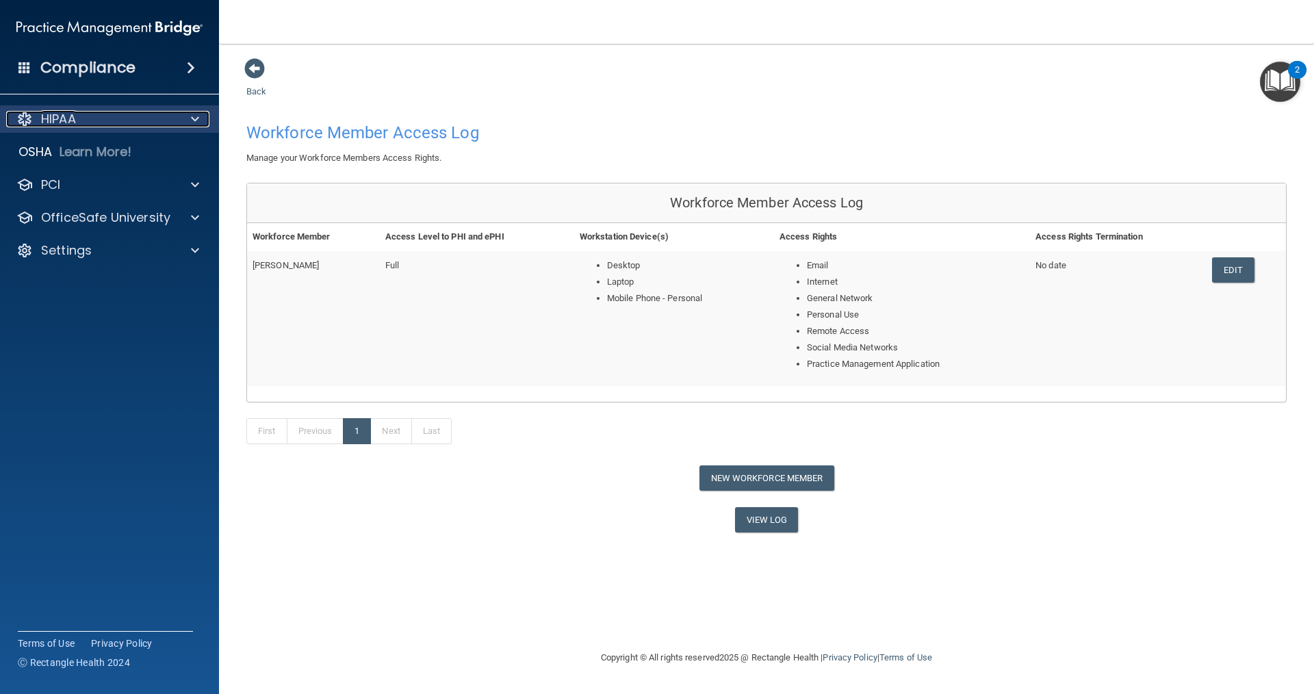
click at [131, 121] on div "HIPAA" at bounding box center [91, 119] width 170 height 16
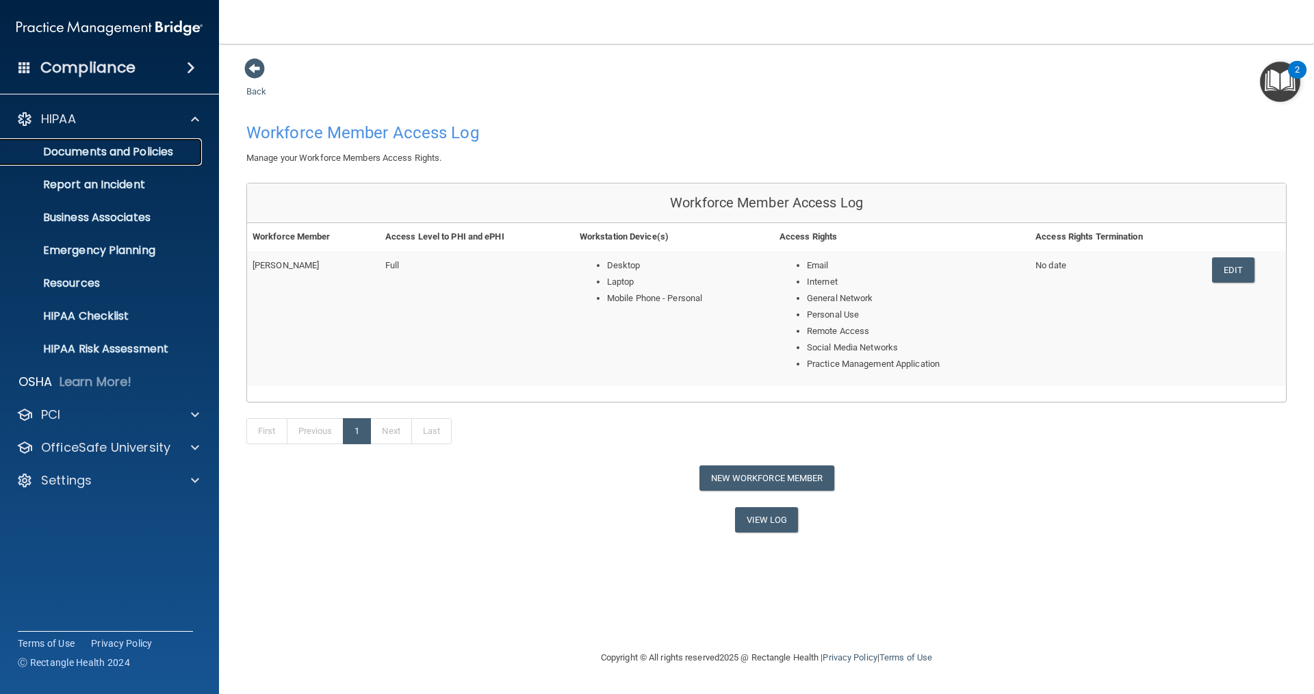
click at [75, 157] on p "Documents and Policies" at bounding box center [102, 152] width 187 height 14
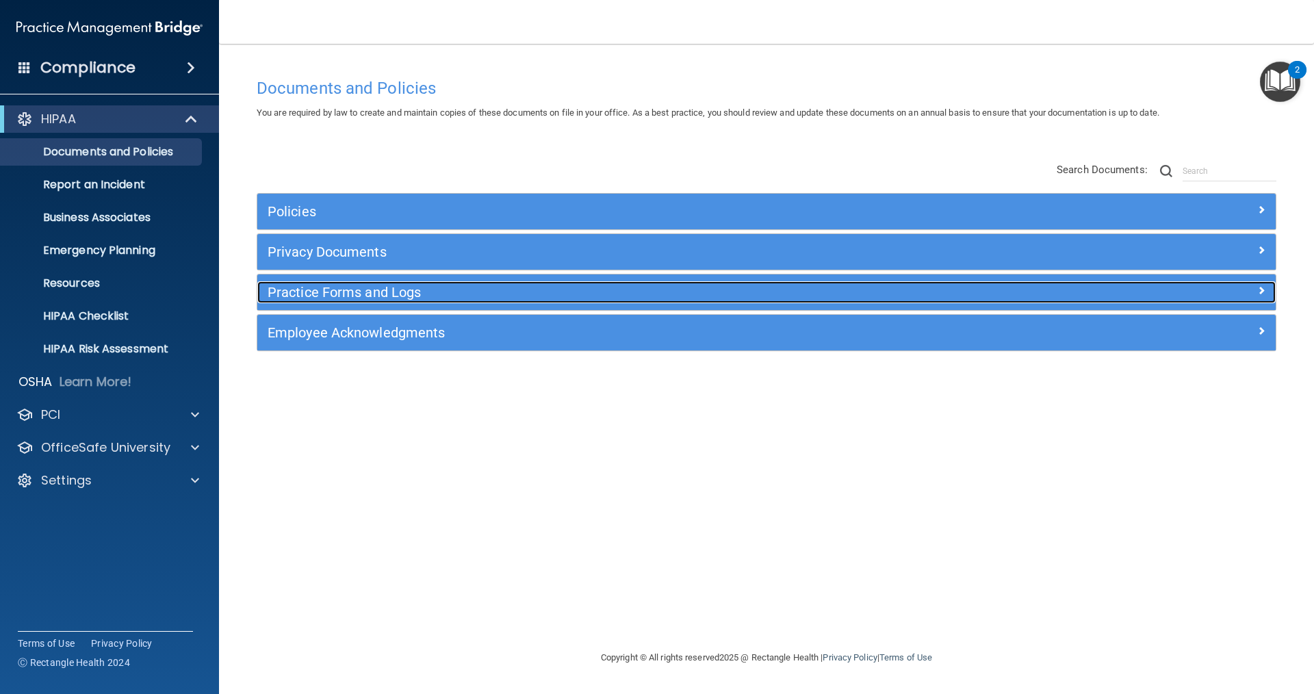
click at [372, 296] on h5 "Practice Forms and Logs" at bounding box center [639, 292] width 743 height 15
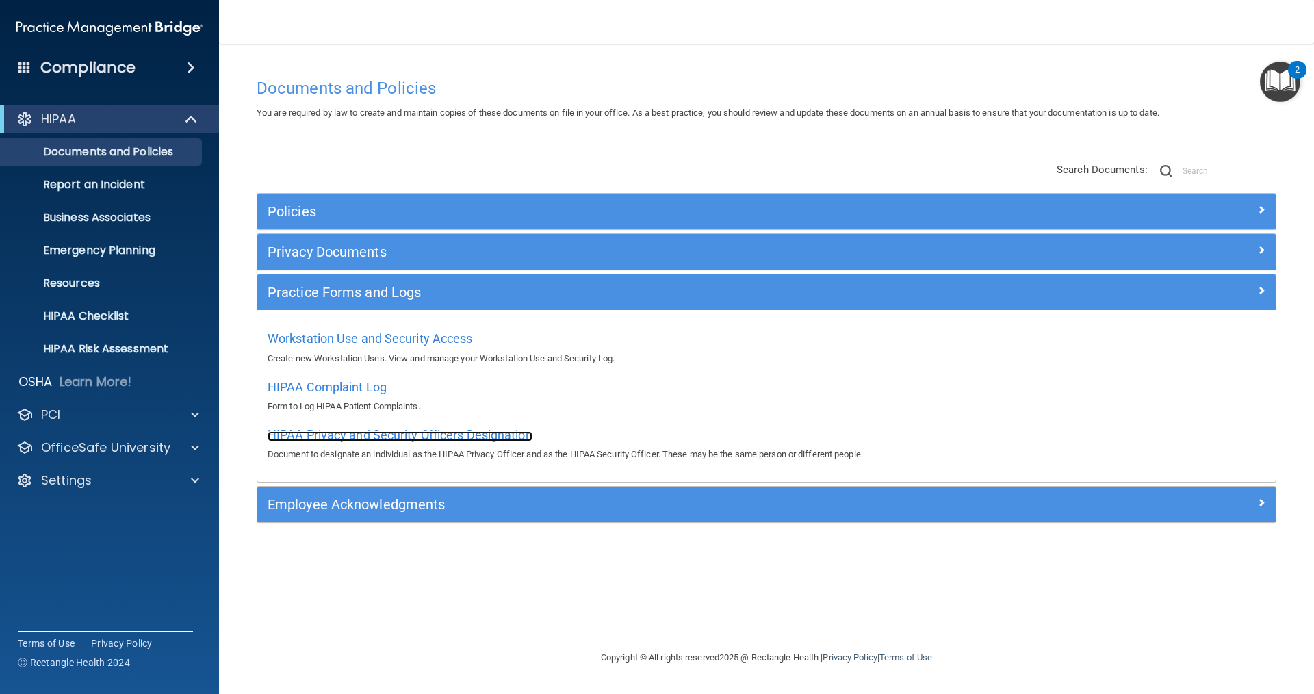
click at [362, 435] on span "HIPAA Privacy and Security Officers Designation" at bounding box center [400, 435] width 265 height 14
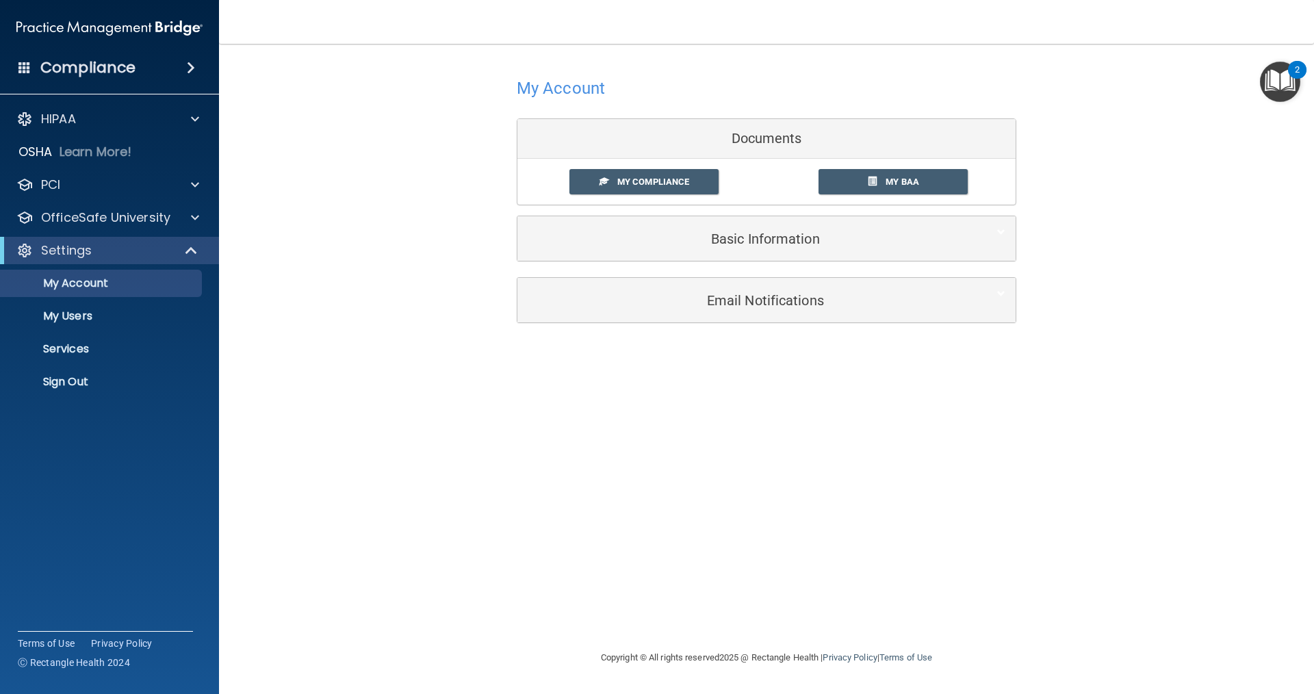
click at [1263, 83] on img "Open Resource Center, 2 new notifications" at bounding box center [1280, 82] width 40 height 40
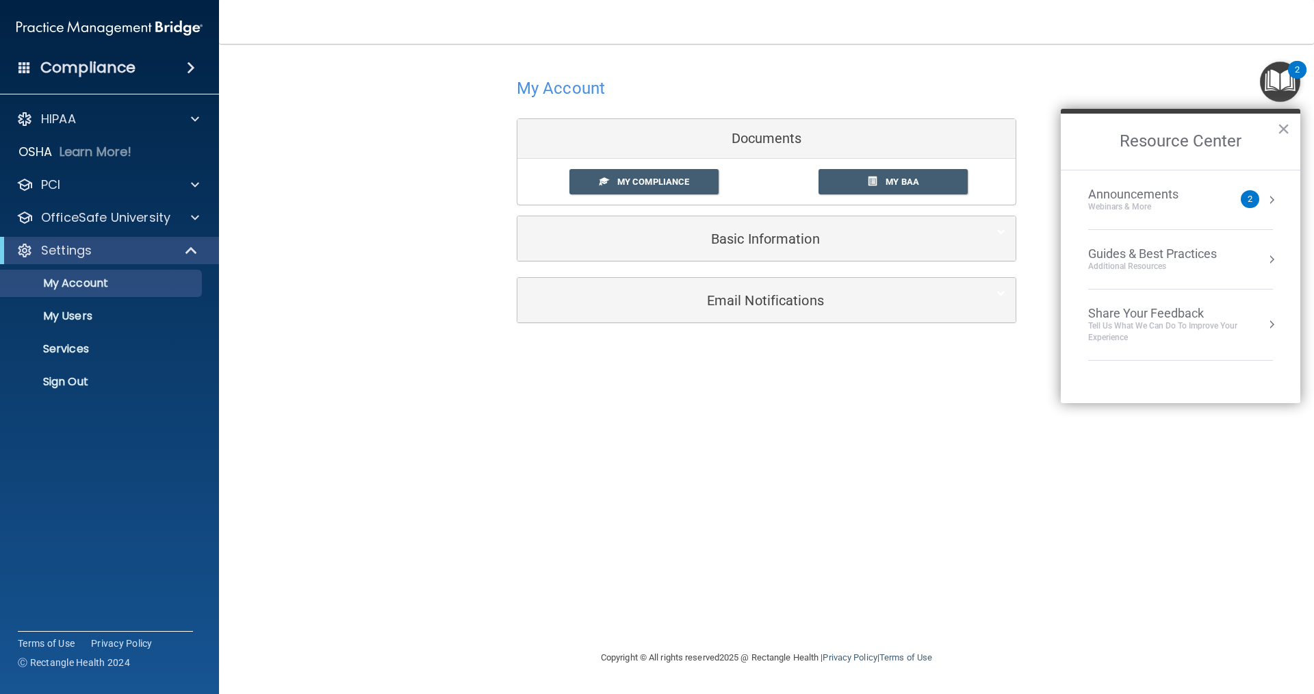
click at [1202, 258] on div "Guides & Best Practices" at bounding box center [1152, 253] width 129 height 15
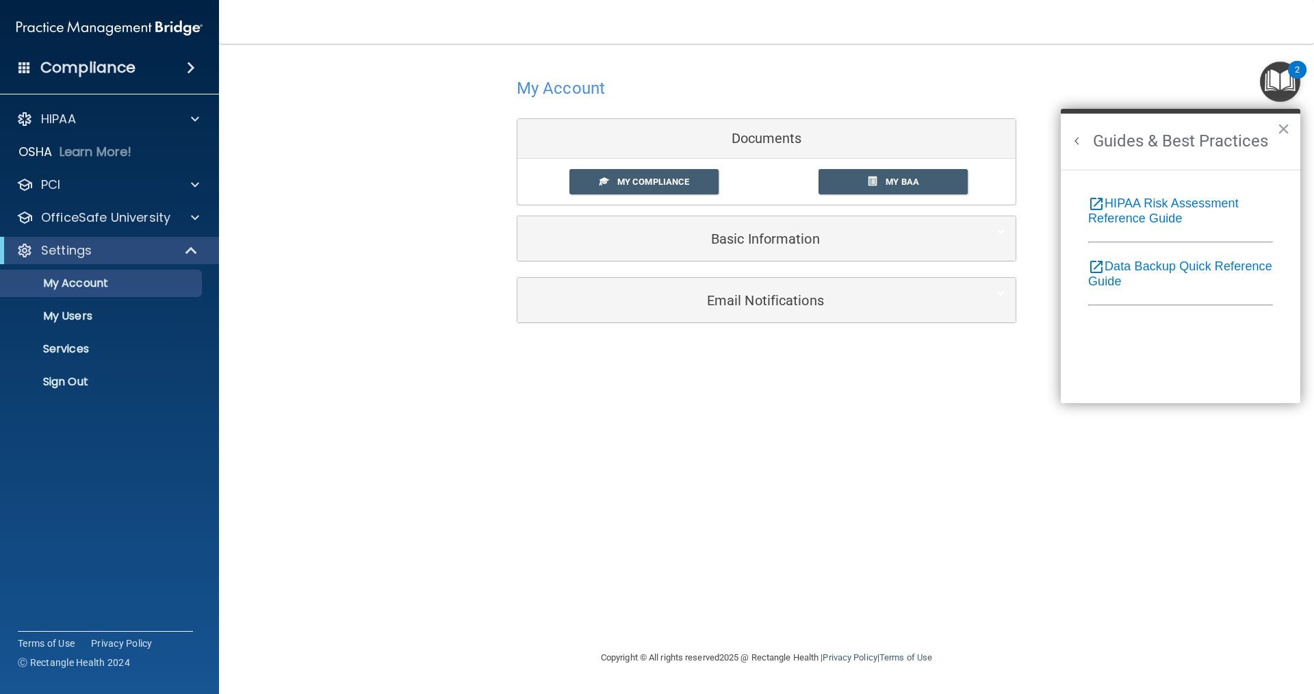
click at [1079, 142] on button "Back to Resource Center Home" at bounding box center [1077, 141] width 14 height 14
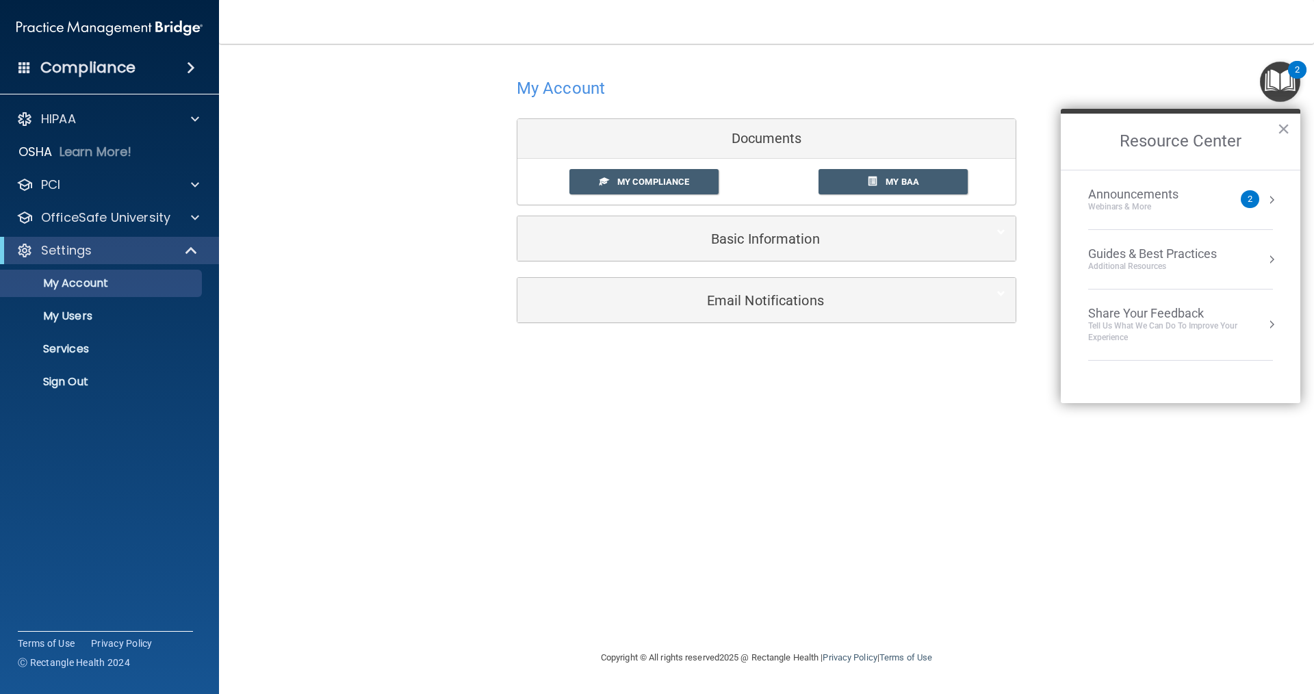
click at [1163, 319] on div "Share Your Feedback" at bounding box center [1180, 313] width 185 height 15
click at [1282, 126] on button "×" at bounding box center [1283, 129] width 13 height 22
